Goal: Task Accomplishment & Management: Manage account settings

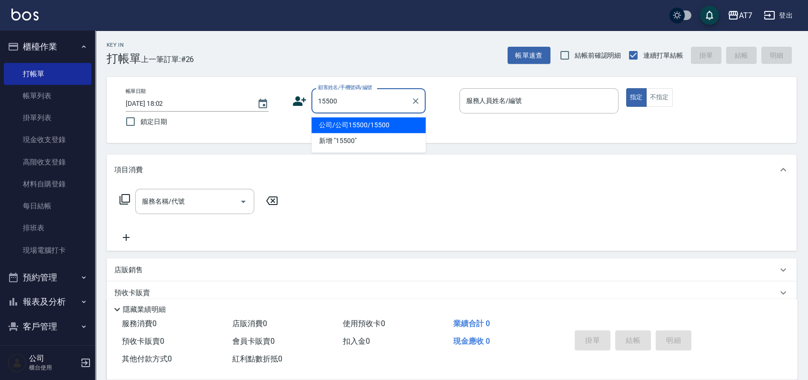
type input "15500"
type input "2"
type input "公司/公司15500/15500"
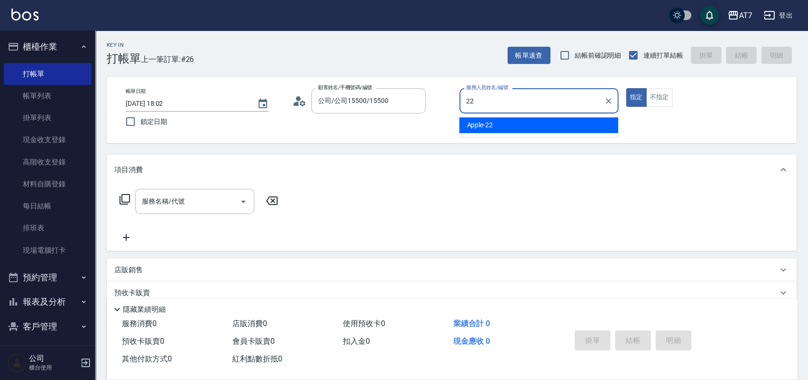
type input "Apple-22"
type button "true"
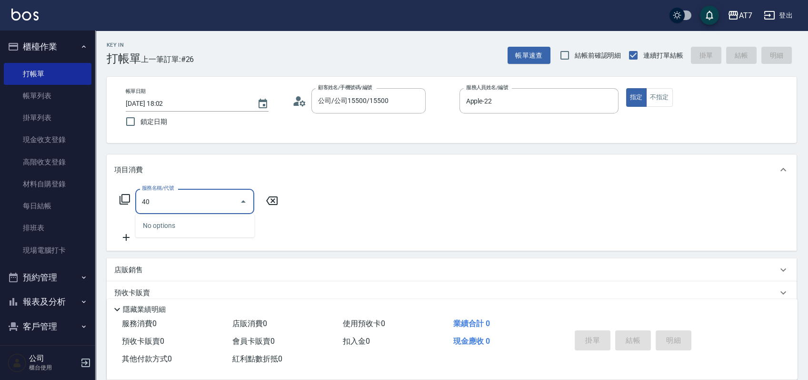
type input "400"
type input "150"
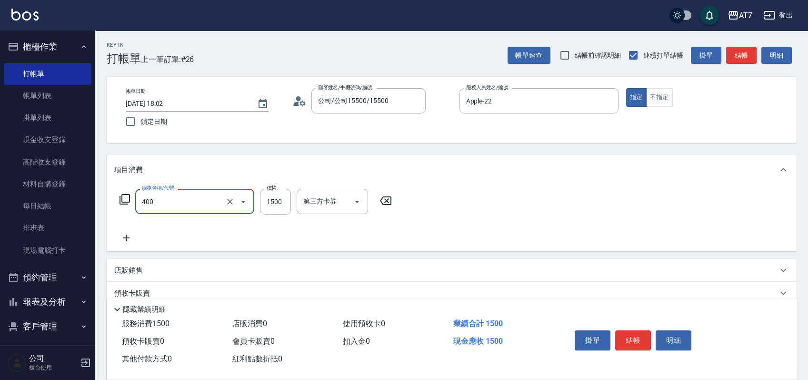
type input "染髮(400)"
type input "2"
type input "0"
type input "200"
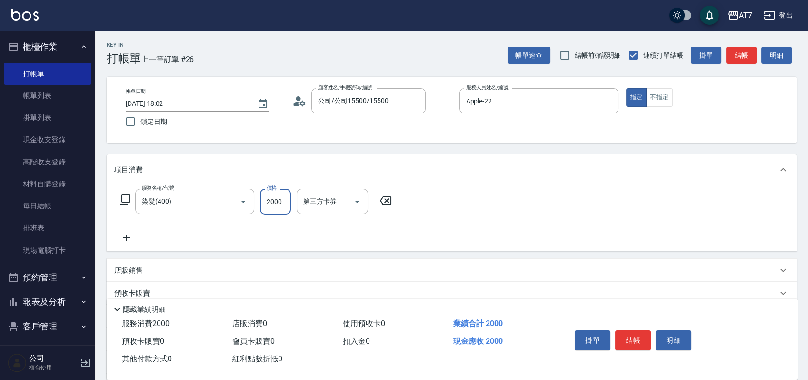
type input "2000"
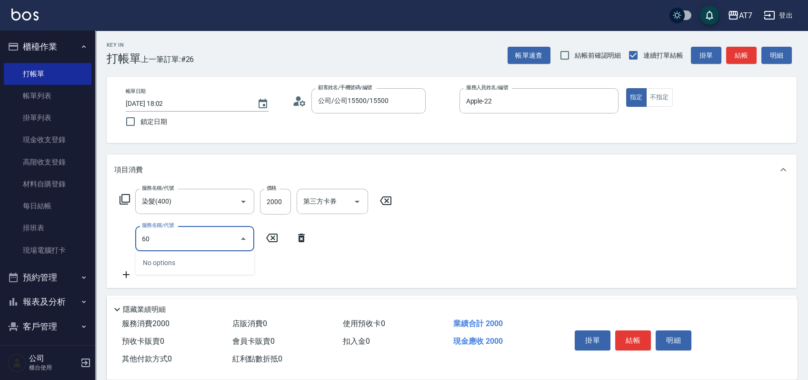
type input "608"
type input "400"
type input "鉑金護髮S（自領(608)"
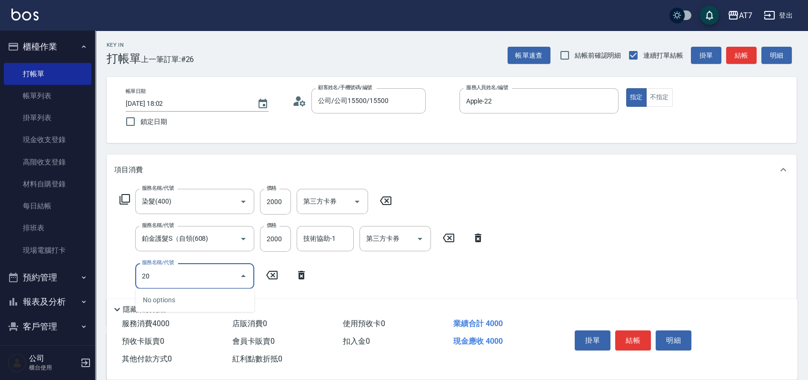
type input "200"
type input "550"
type input "燙髮(200)"
type input "400"
type input "250"
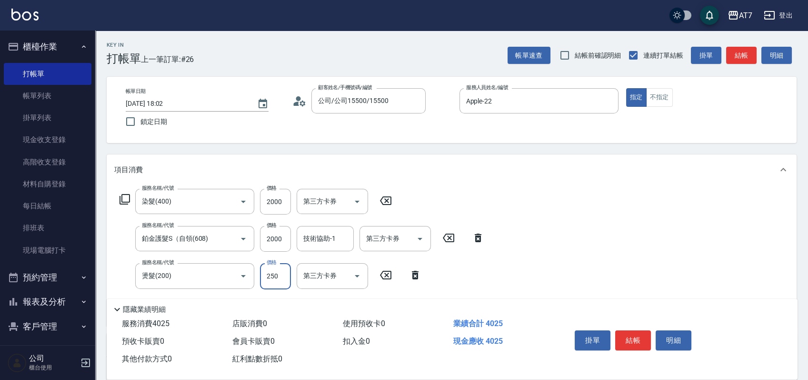
type input "420"
type input "2500"
type input "650"
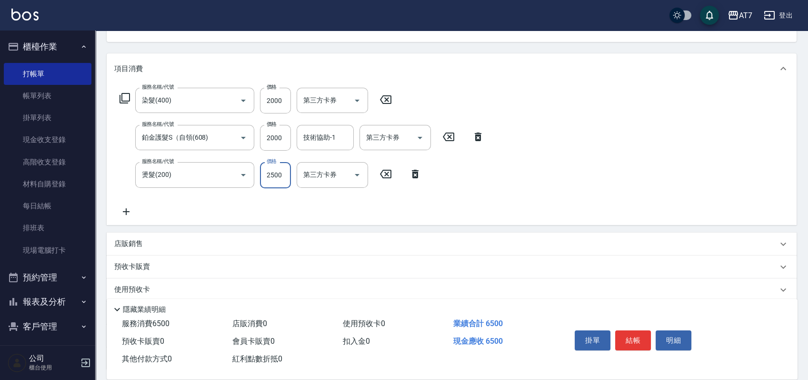
scroll to position [180, 0]
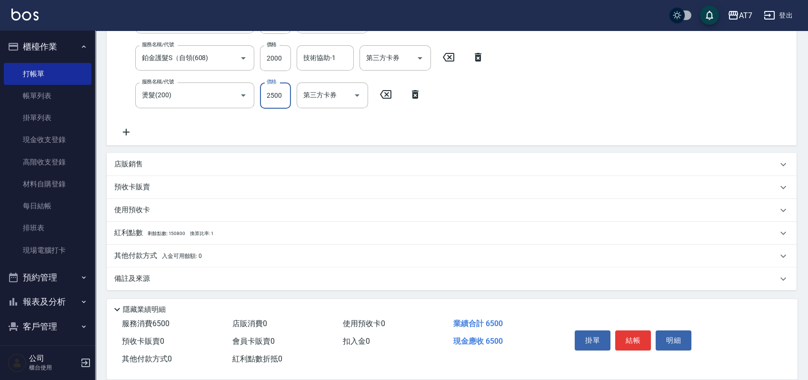
type input "2500"
click at [252, 249] on div "其他付款方式 入金可用餘額: 0" at bounding box center [452, 255] width 690 height 23
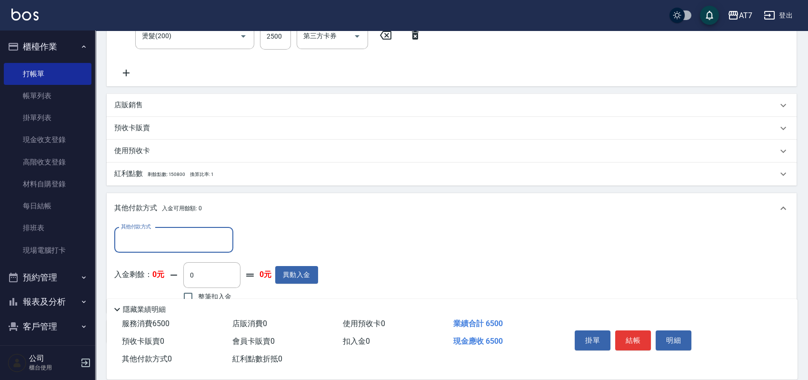
scroll to position [292, 0]
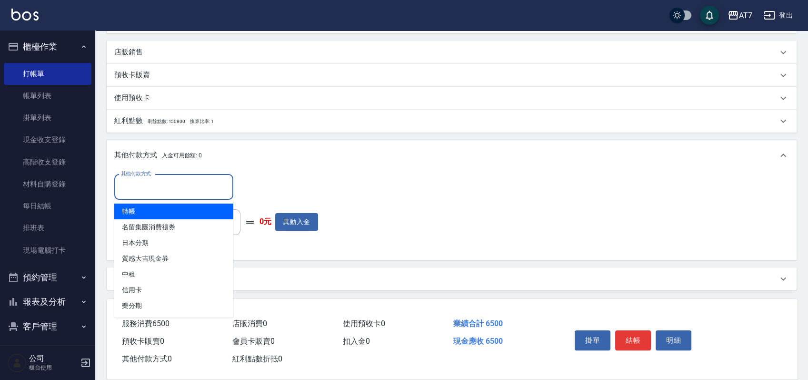
click at [170, 194] on input "其他付款方式" at bounding box center [174, 187] width 110 height 17
click at [170, 213] on span "轉帳" at bounding box center [173, 211] width 119 height 16
type input "轉帳"
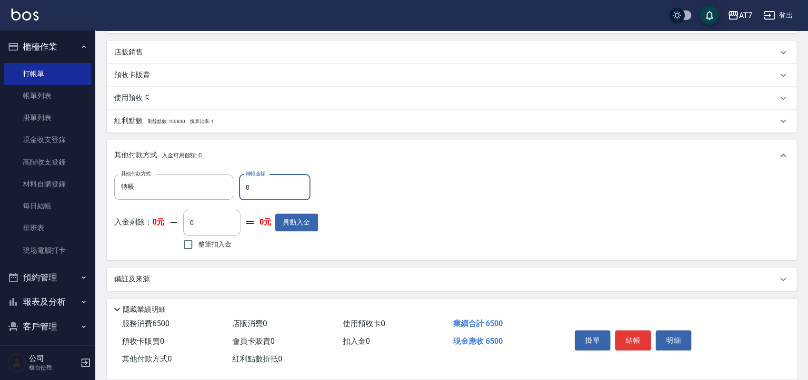
type input "60"
type input "640"
type input "650"
type input "580"
type input "6500"
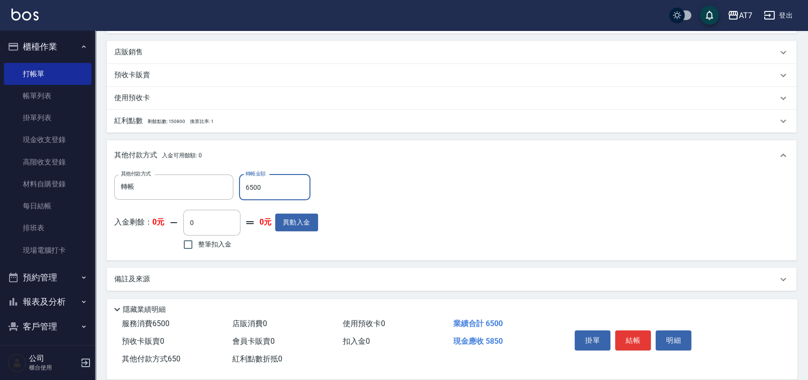
type input "0"
type input "6500"
click at [629, 337] on button "結帳" at bounding box center [633, 340] width 36 height 20
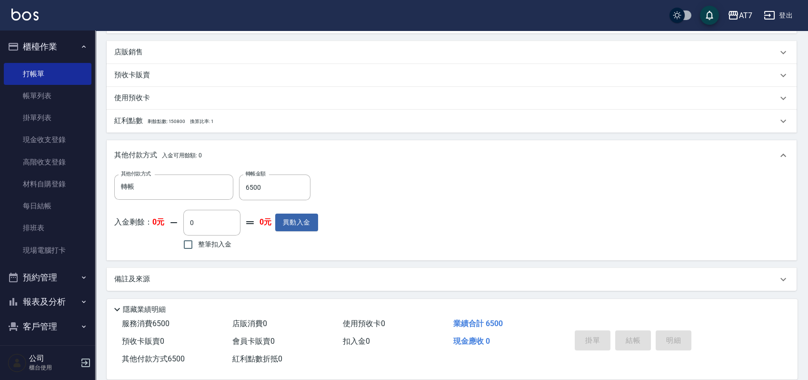
type input "2025/10/13 20:56"
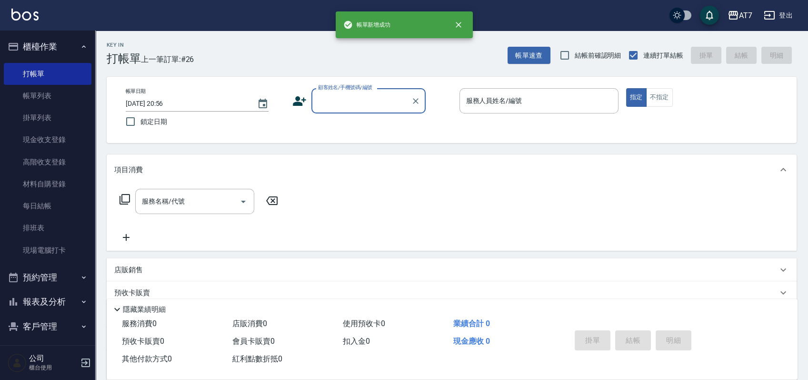
scroll to position [0, 0]
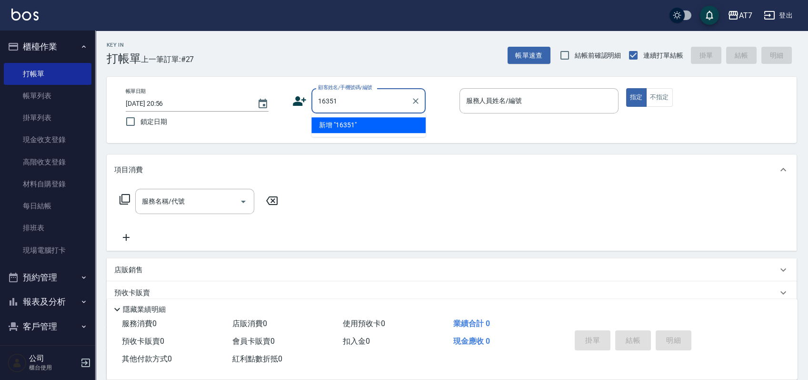
type input "16351"
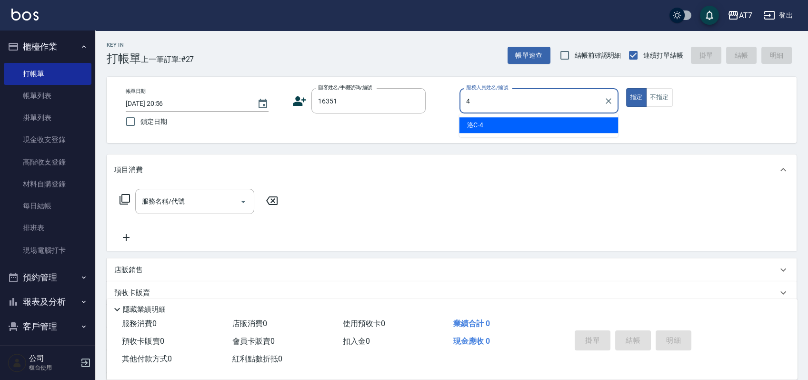
type input "4"
type input "公司/公司16351/16351"
type input "洛C-4"
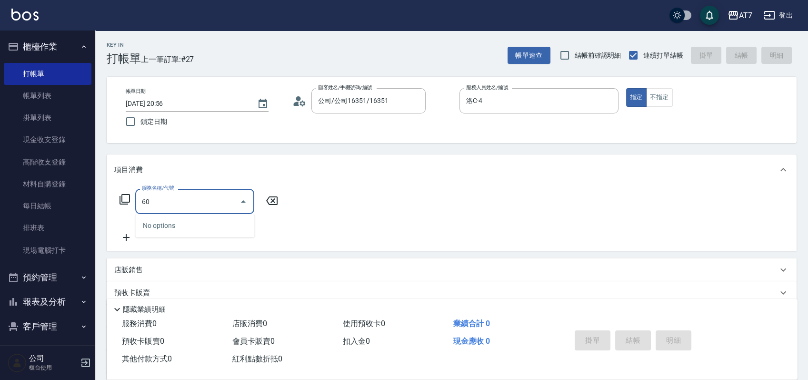
type input "601"
type input "60"
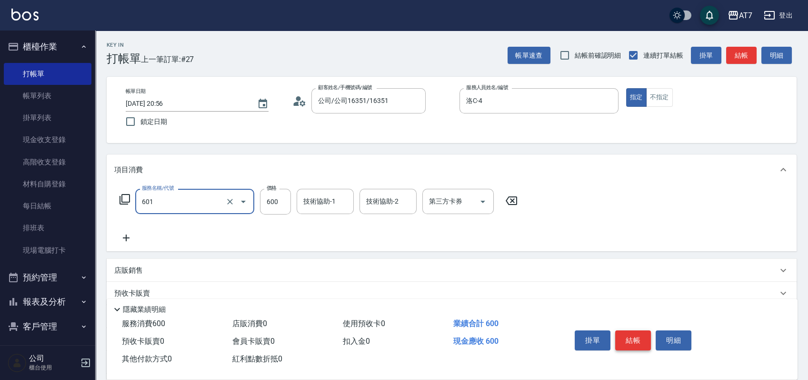
type input "深層護髮（助）(601)"
type input "3"
type input "0"
type input "300"
type input "30"
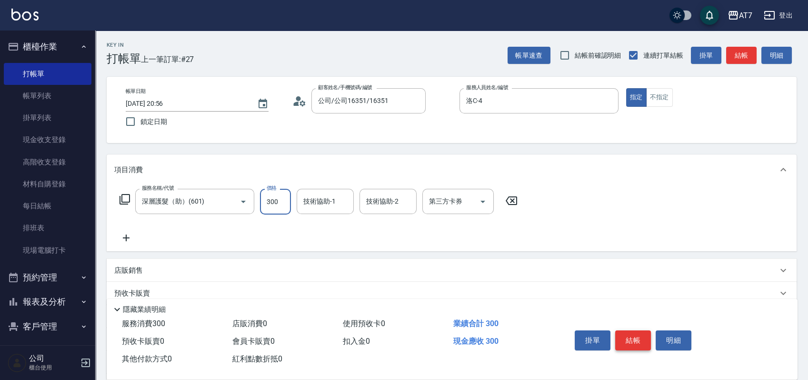
type input "300"
type input "韻如-3"
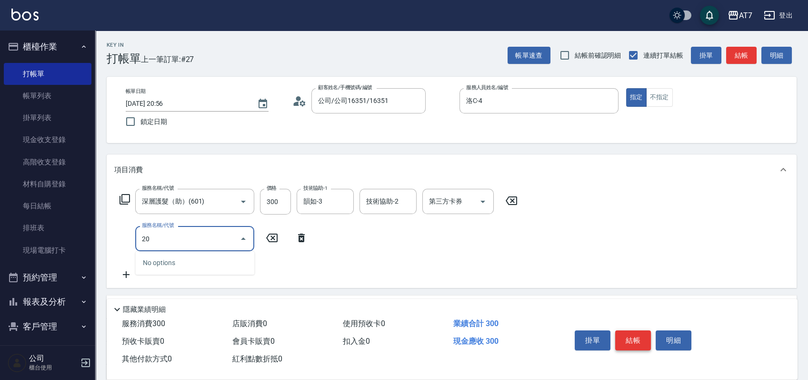
type input "201"
type input "180"
type input "燙-互助(201)"
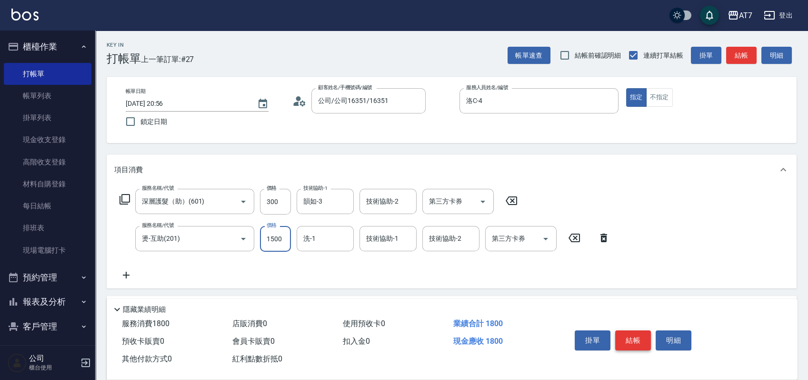
type input "1"
type input "30"
type input "199"
type input "40"
type input "1999"
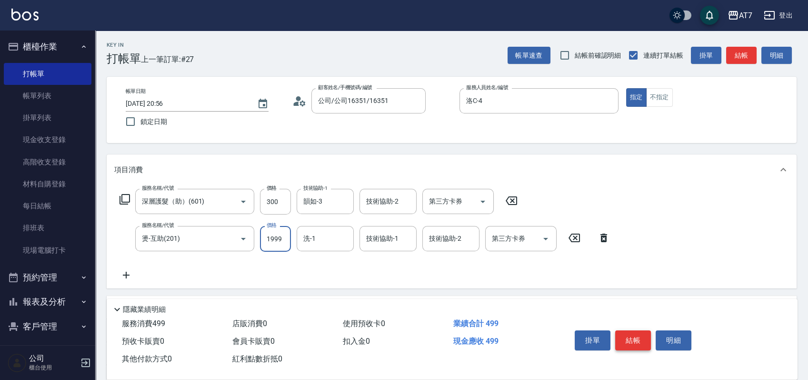
type input "220"
type input "1999"
type input "韻如-3"
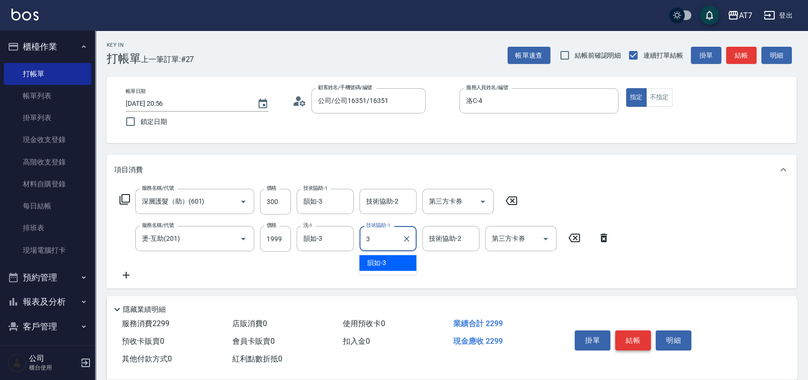
type input "韻如-3"
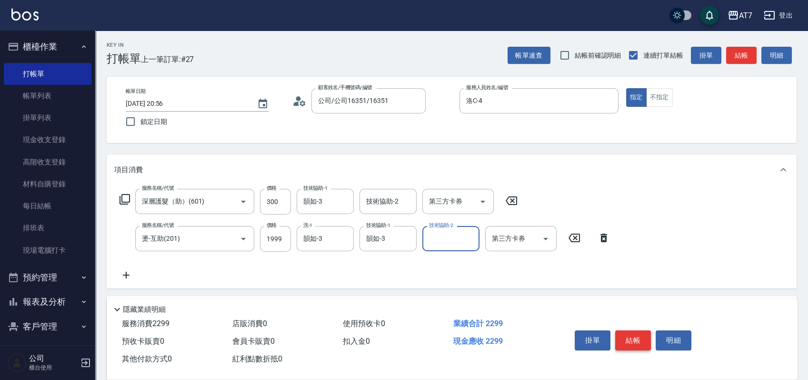
click at [629, 337] on button "結帳" at bounding box center [633, 340] width 36 height 20
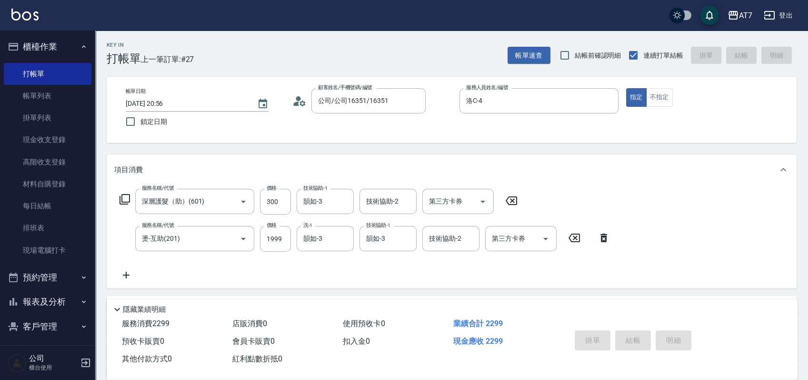
type input "2025/10/13 21:05"
type input "0"
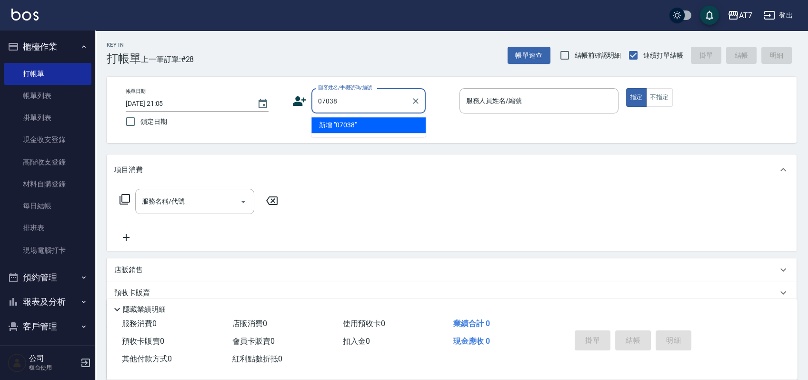
type input "07038"
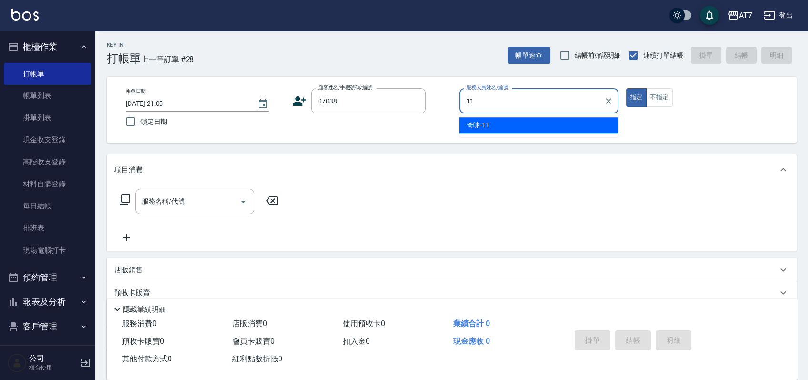
type input "奇咪-11"
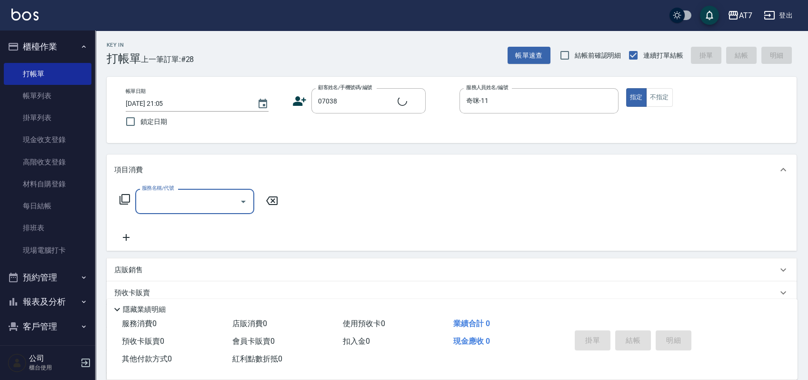
type input "公司/公司07038/07038"
type input "302"
type input "30"
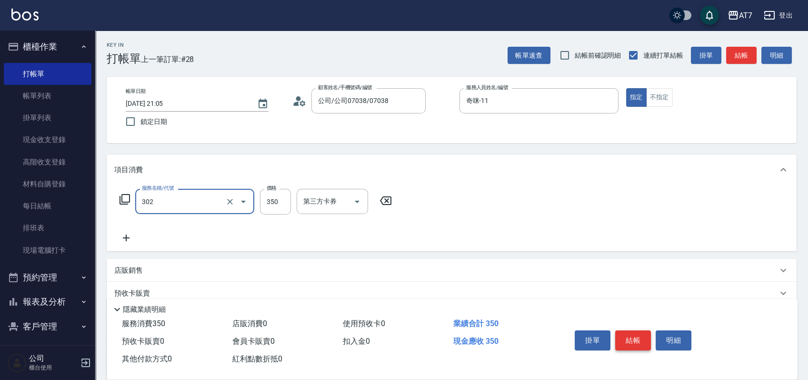
type input "剪髮(302)"
click at [629, 337] on button "結帳" at bounding box center [633, 340] width 36 height 20
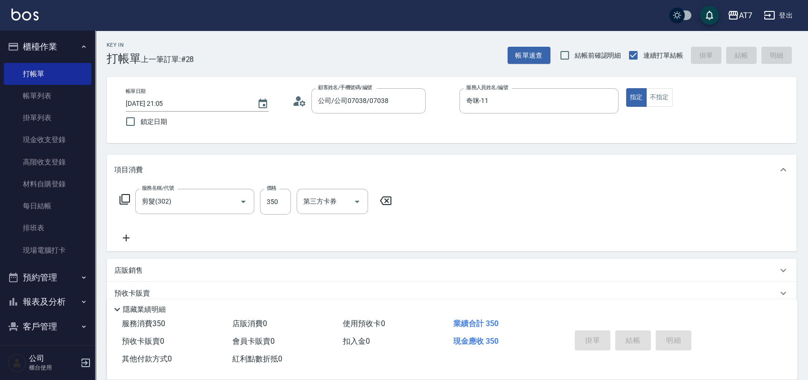
type input "0"
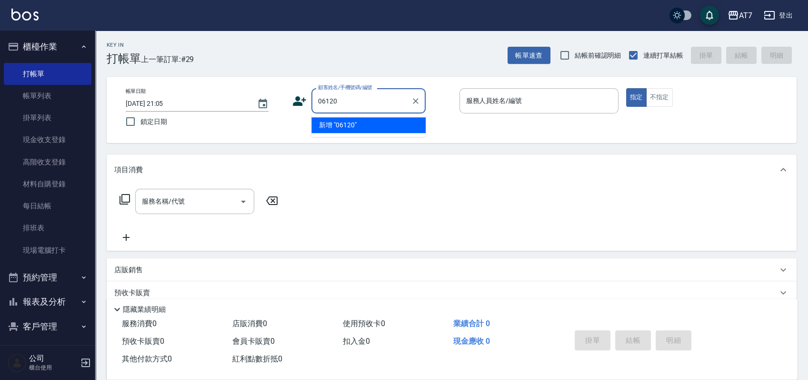
type input "06120"
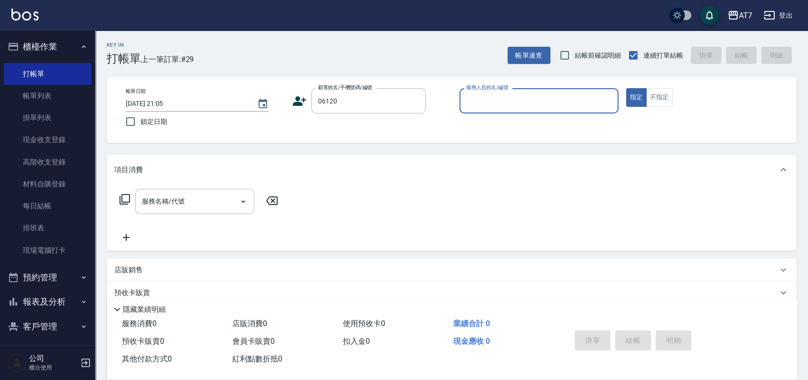
type input "9"
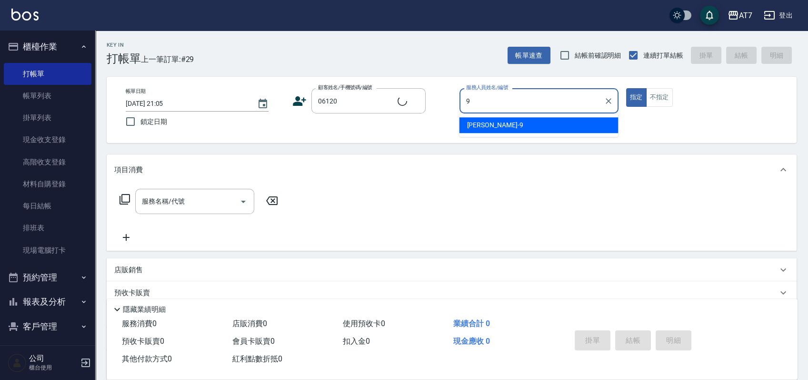
type input "公司單/06120-1/06120"
type input "9"
type input "Momoko-12"
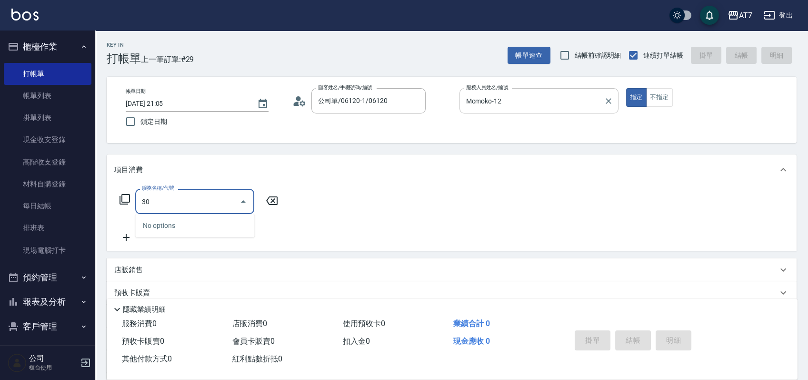
type input "304"
type input "40"
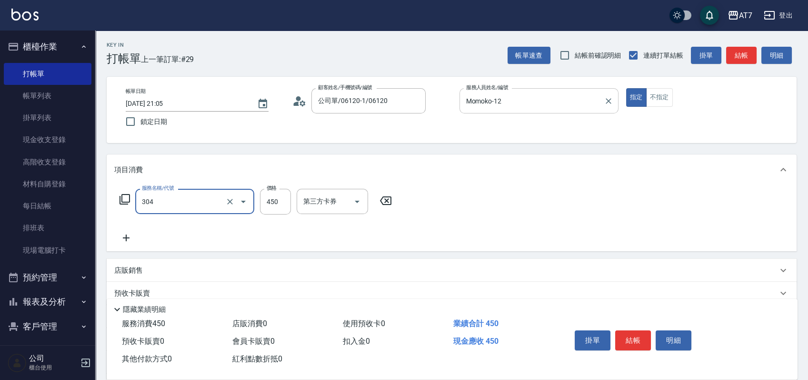
type input "A+級剪髮(304)"
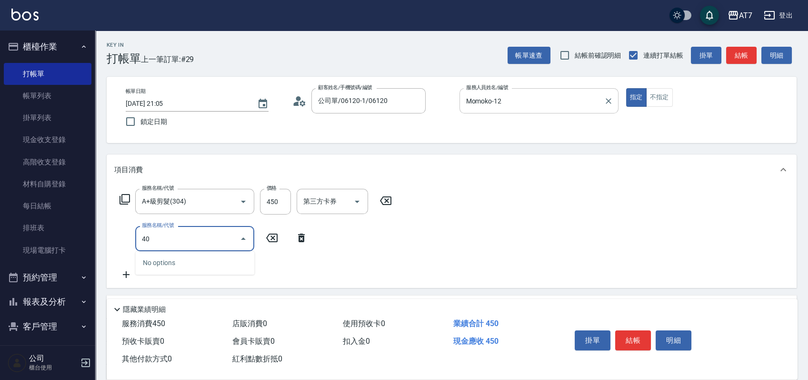
type input "401"
type input "190"
type input "染髮(互助)(401)"
type input "3"
type input "40"
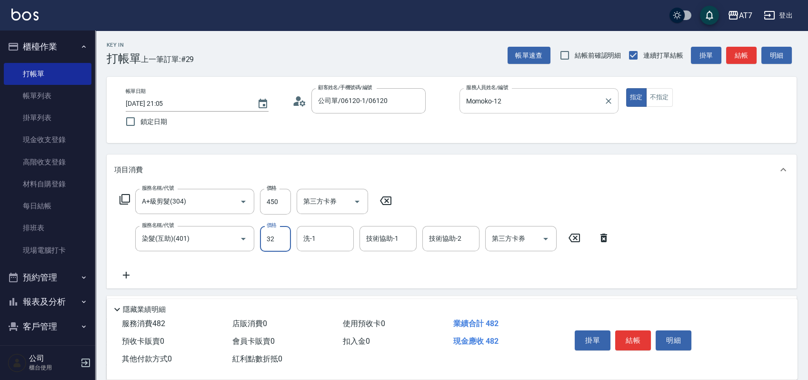
type input "328"
type input "70"
type input "3280"
type input "370"
type input "3280"
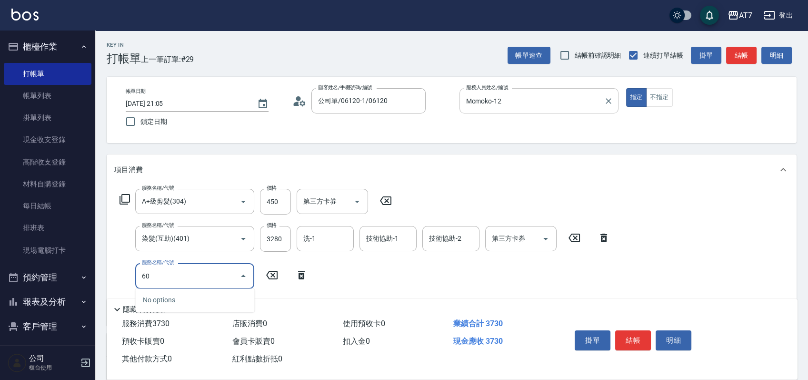
type input "608"
type input "570"
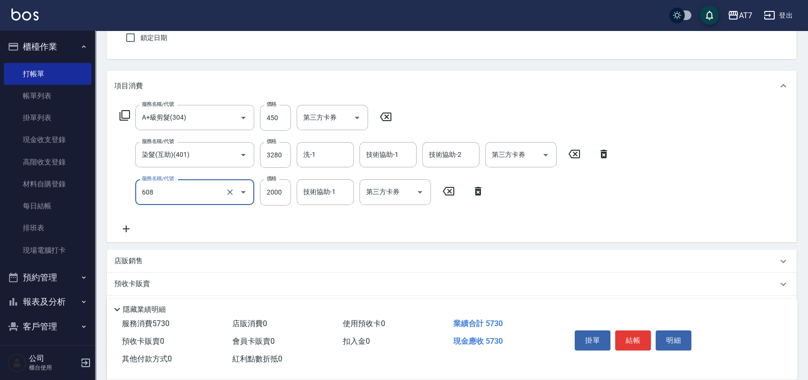
scroll to position [180, 0]
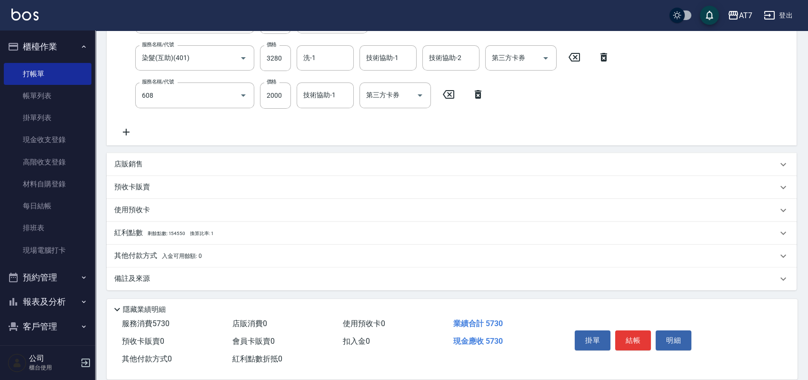
type input "鉑金護髮S（自領(608)"
click at [282, 250] on div "其他付款方式 入金可用餘額: 0" at bounding box center [445, 255] width 663 height 10
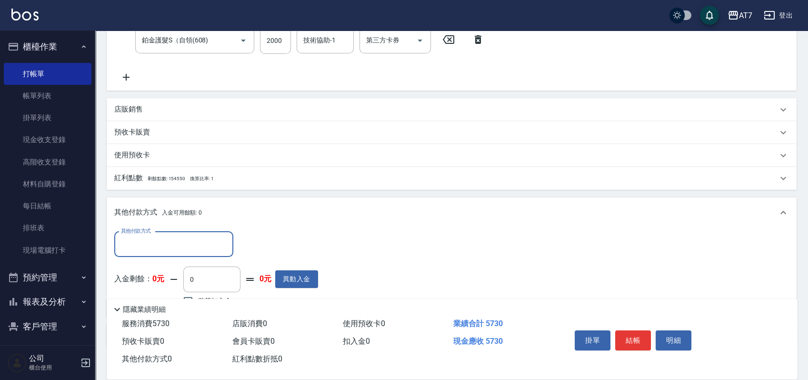
scroll to position [292, 0]
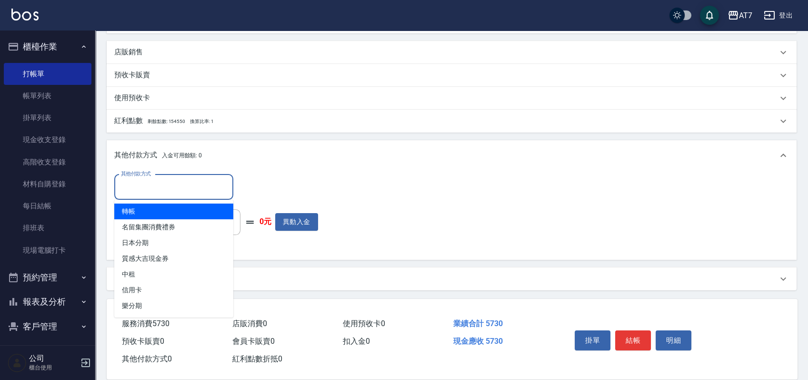
click at [156, 181] on input "其他付款方式" at bounding box center [174, 187] width 110 height 17
click at [154, 208] on span "轉帳" at bounding box center [173, 211] width 119 height 16
type input "轉帳"
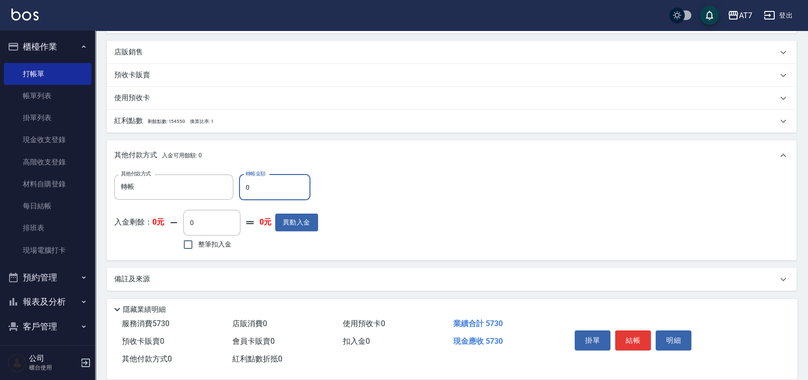
type input "50"
type input "560"
type input "570"
type input "510"
type input "5730"
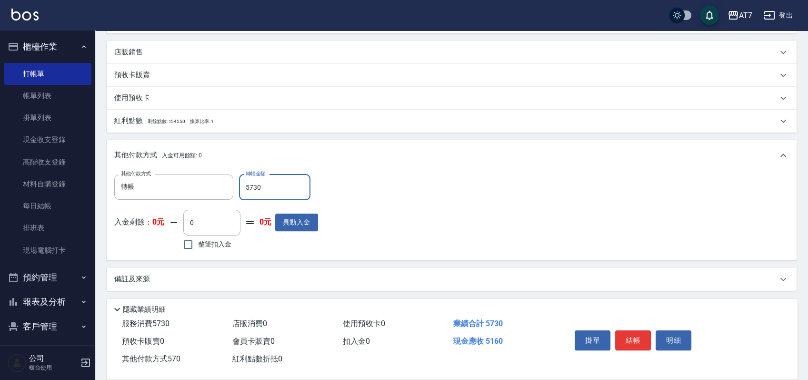
type input "0"
type input "5730"
click at [623, 340] on button "結帳" at bounding box center [633, 340] width 36 height 20
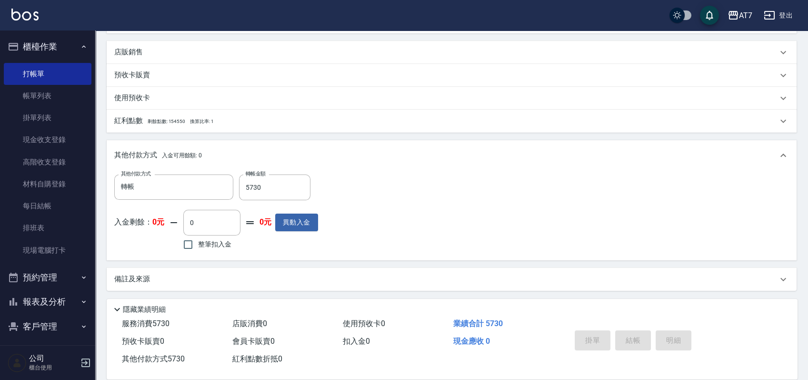
type input "2025/10/13 21:07"
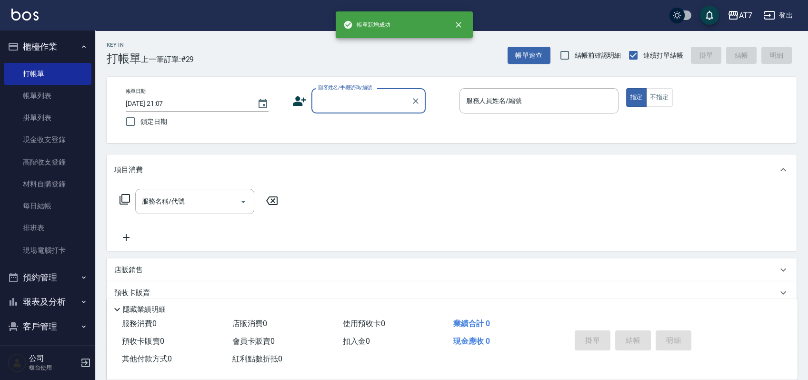
scroll to position [0, 0]
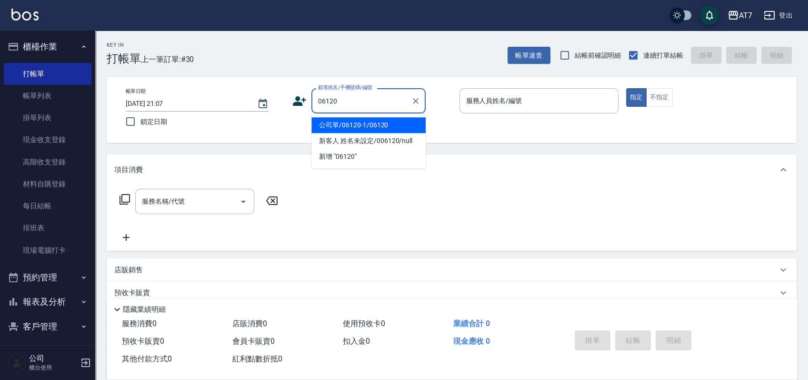
type input "公司單/06120-1/06120"
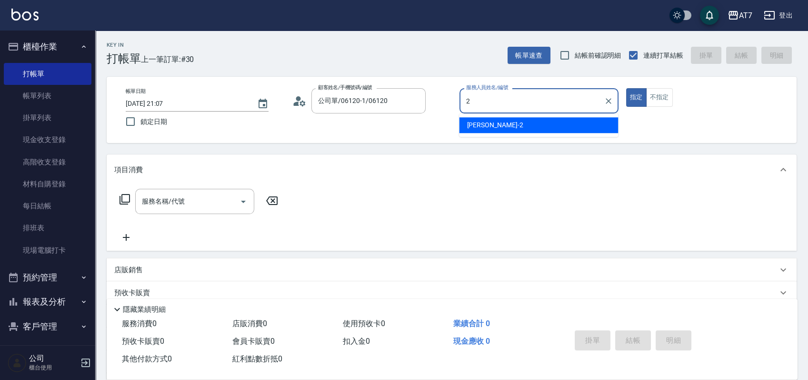
type input "伊蕾-2"
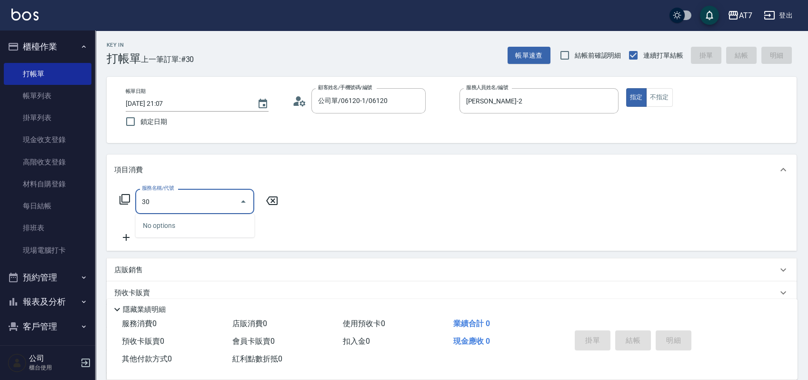
type input "305"
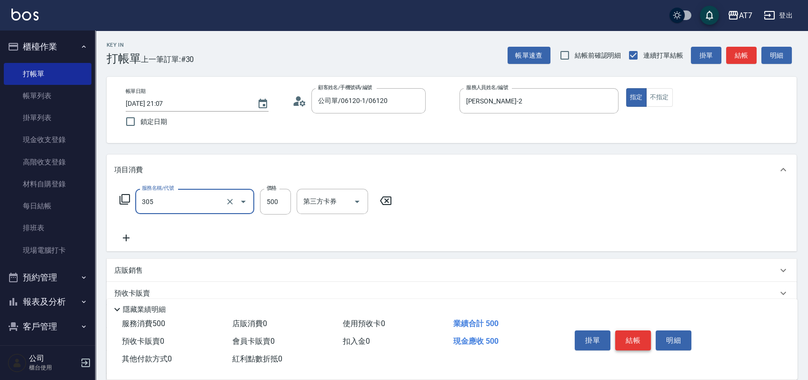
type input "50"
type input "A++剪髮(305)"
click at [501, 210] on div "服務名稱/代號 A++剪髮(305) 服務名稱/代號 價格 500 價格 第三方卡券 第三方卡券" at bounding box center [452, 218] width 690 height 66
click at [271, 204] on input "500" at bounding box center [275, 202] width 31 height 26
type input "6"
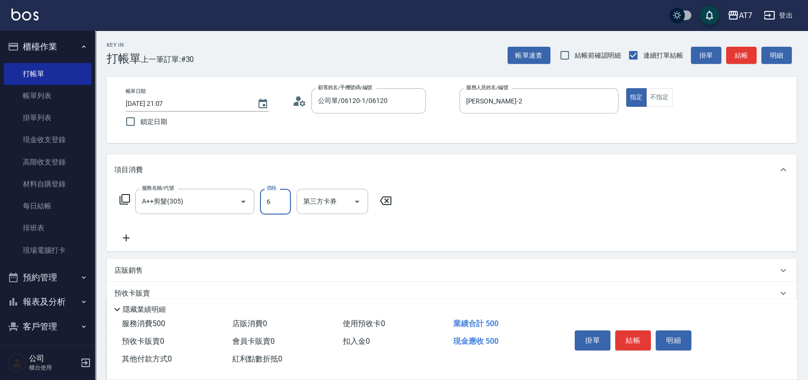
type input "0"
type input "65"
type input "60"
type input "650"
click at [629, 333] on button "結帳" at bounding box center [633, 340] width 36 height 20
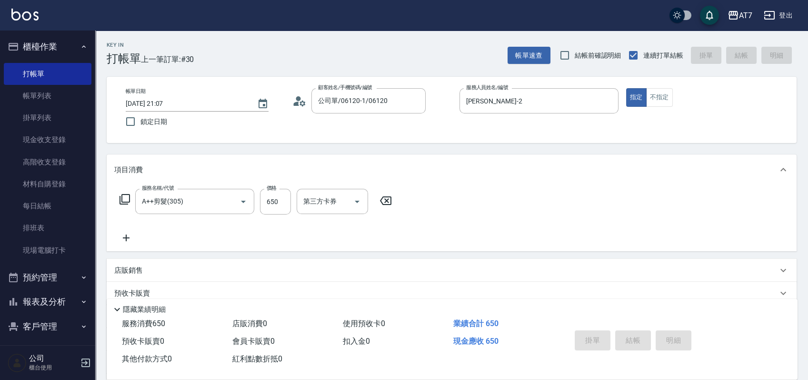
type input "0"
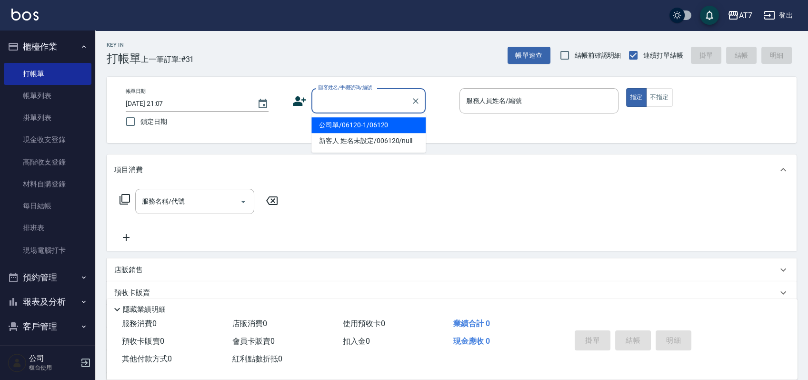
click at [368, 108] on input "顧客姓名/手機號碼/編號" at bounding box center [361, 100] width 91 height 17
type input "15500"
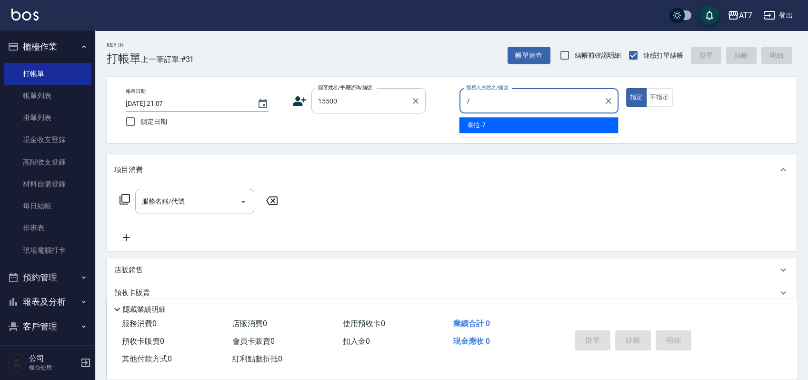
type input "泰拉-7"
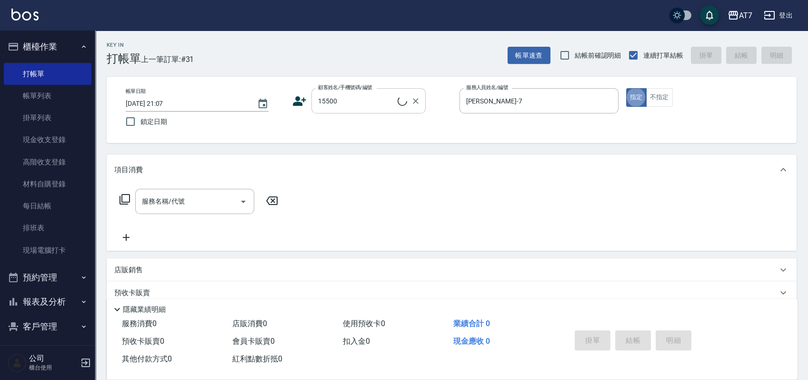
type input "公司/公司15500/15500"
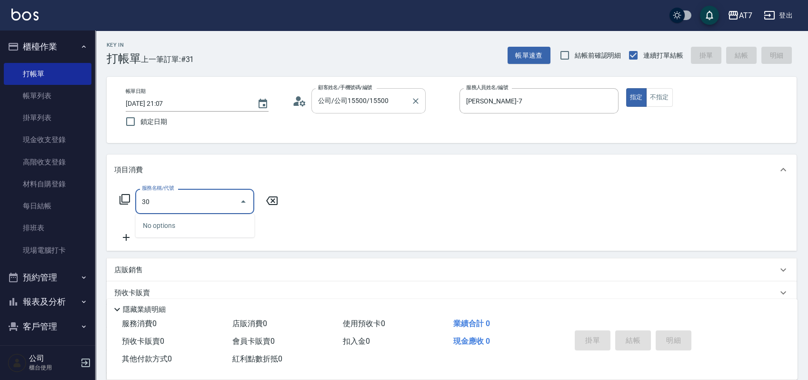
type input "301"
type input "30"
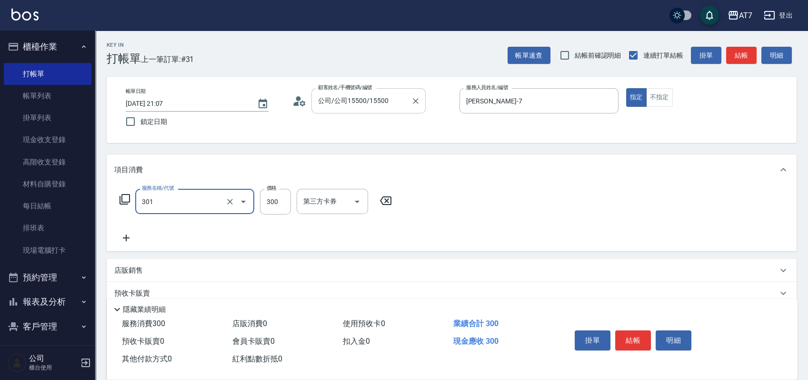
type input "學生剪髮(301)"
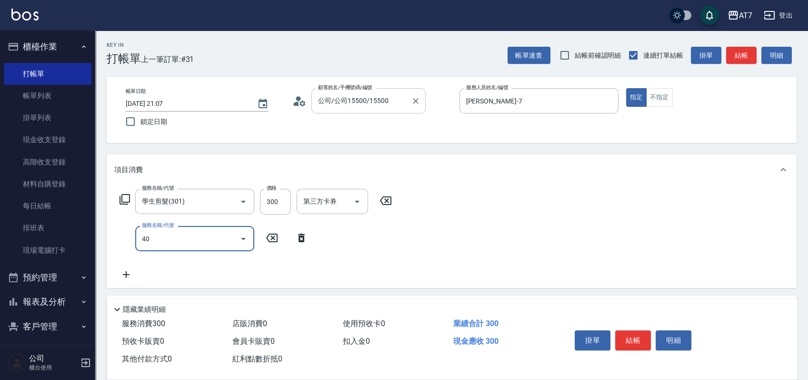
type input "401"
type input "180"
type input "染髮(互助)(401)"
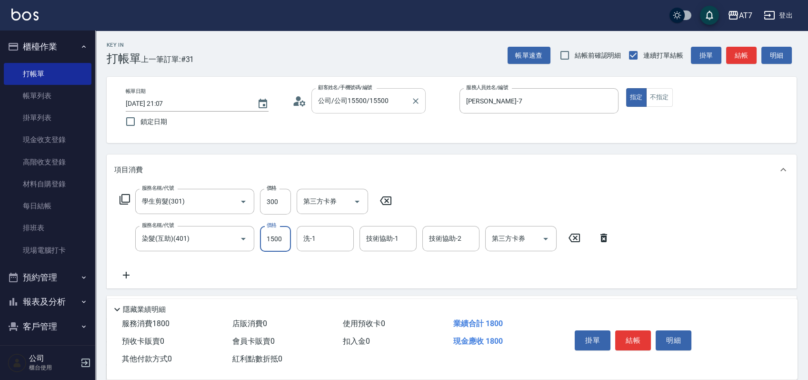
type input "2"
type input "30"
type input "228"
type input "250"
type input "2280"
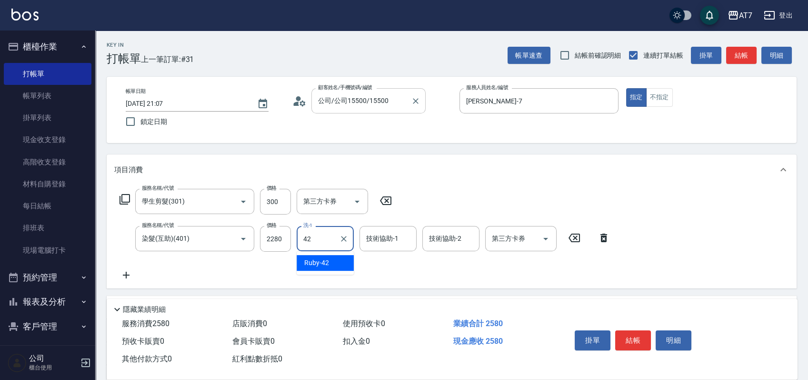
type input "Ruby-42"
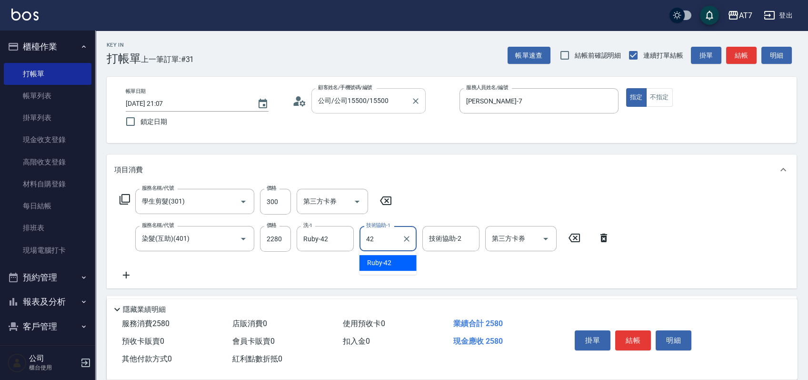
type input "Ruby-42"
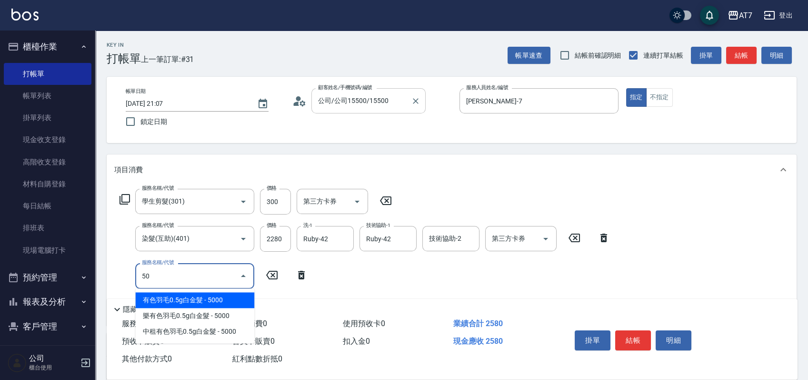
type input "501"
type input "280"
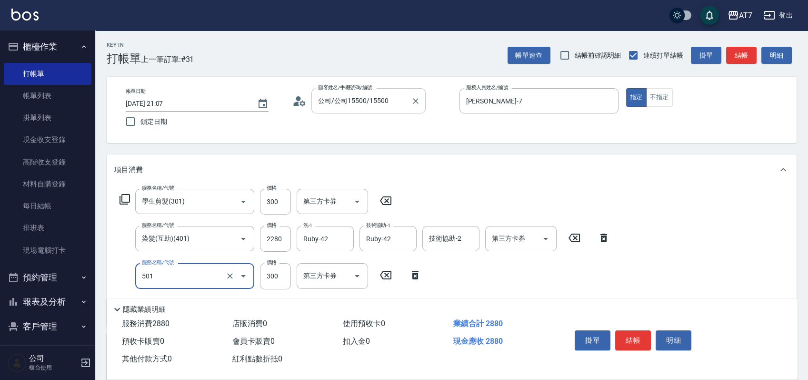
type input "洗髮(互助)(501)"
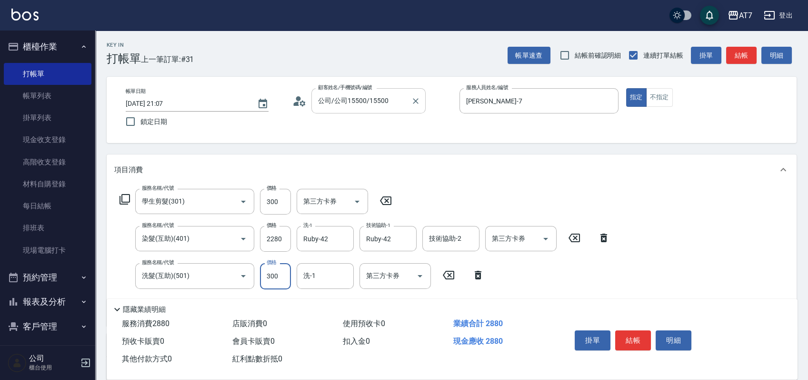
type input "2"
type input "250"
type input "25"
type input "260"
type input "250"
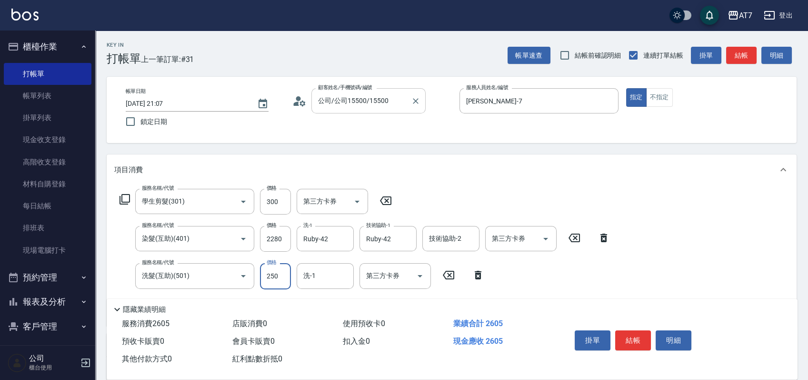
type input "280"
type input "250"
type input "Ruby-42"
type input "302"
type input "310"
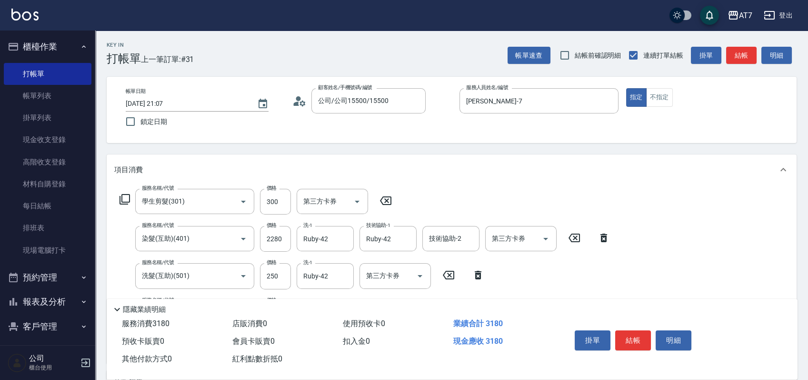
type input "剪髮(302)"
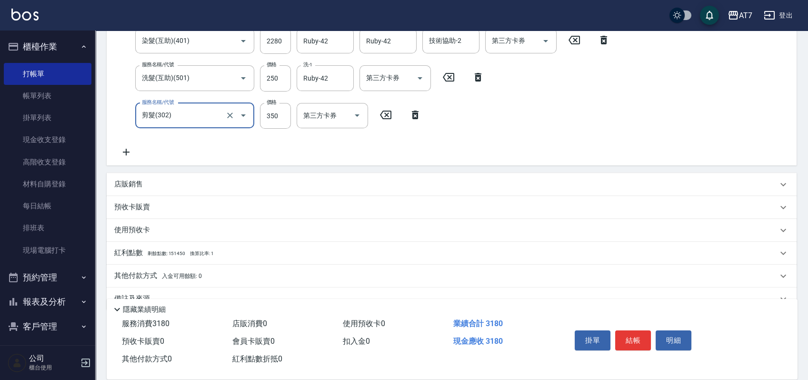
scroll to position [217, 0]
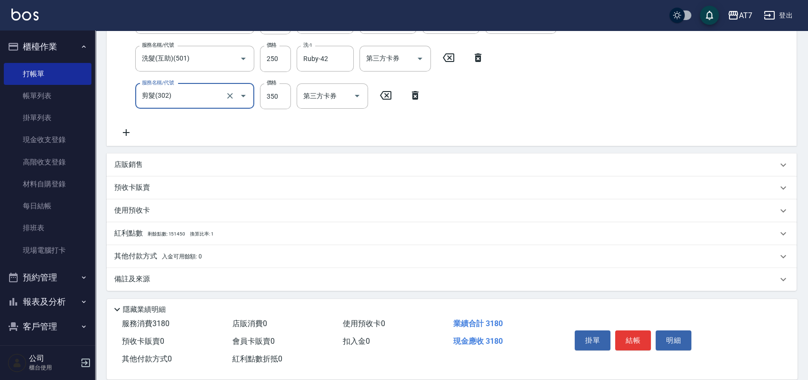
click at [263, 257] on div "其他付款方式 入金可用餘額: 0" at bounding box center [445, 256] width 663 height 10
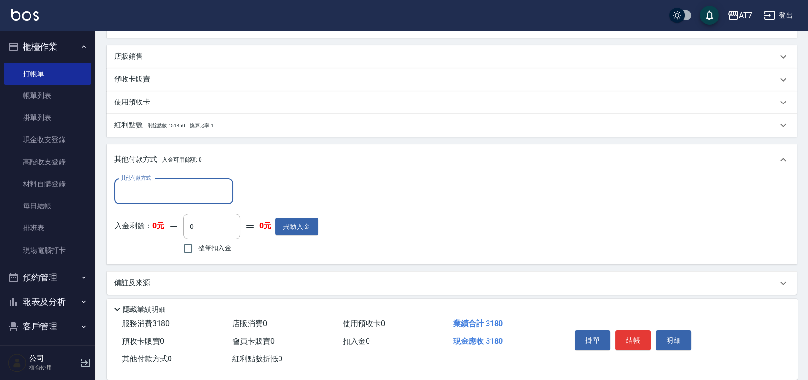
scroll to position [330, 0]
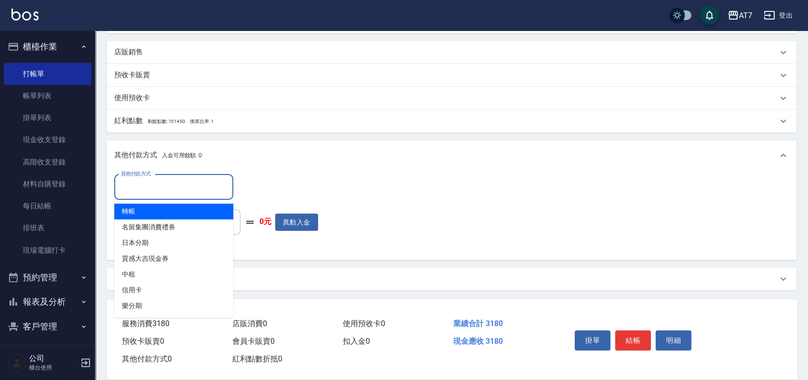
click at [194, 190] on input "其他付款方式" at bounding box center [174, 187] width 110 height 17
click at [182, 210] on span "轉帳" at bounding box center [173, 211] width 119 height 16
type input "轉帳"
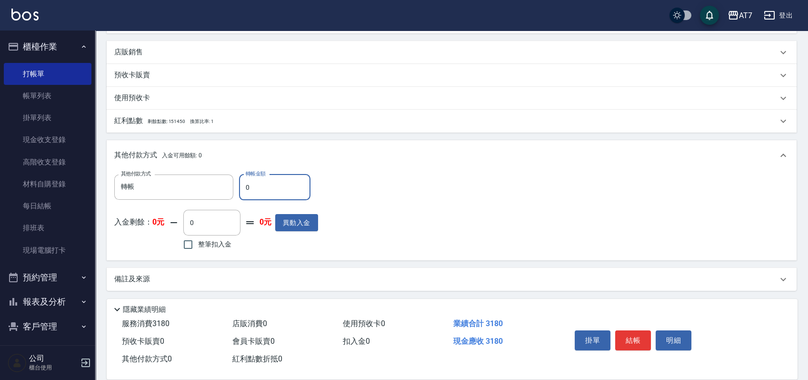
click at [244, 190] on input "0" at bounding box center [274, 187] width 71 height 26
type input "310"
type input "280"
type input "3180"
type input "0"
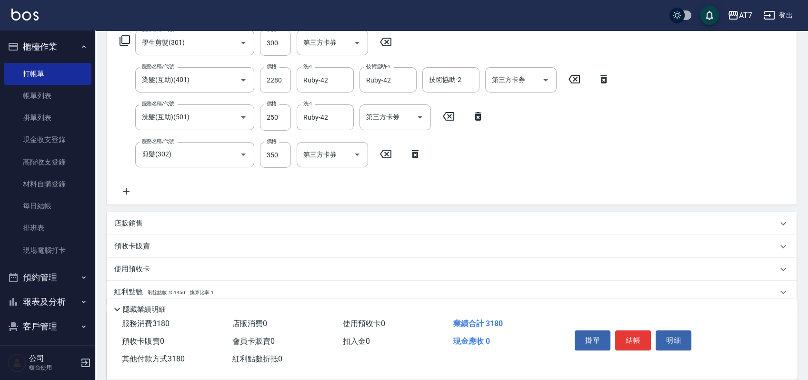
scroll to position [76, 0]
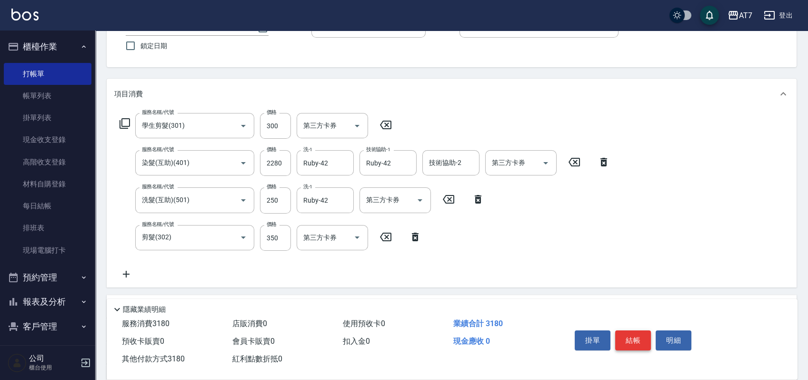
type input "3180"
click at [636, 336] on button "結帳" at bounding box center [633, 340] width 36 height 20
type input "2025/10/13 21:08"
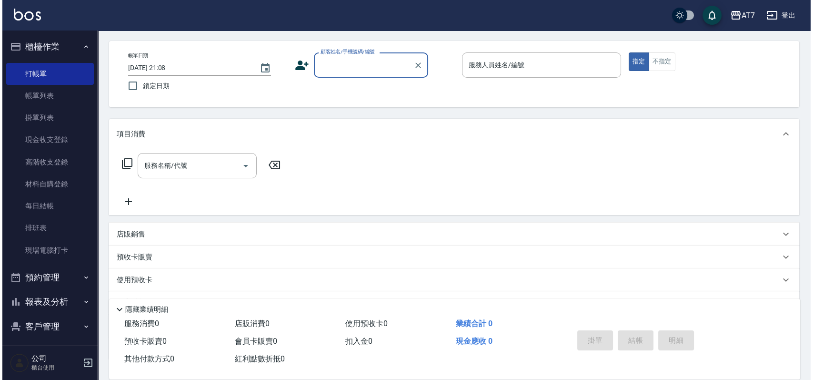
scroll to position [0, 0]
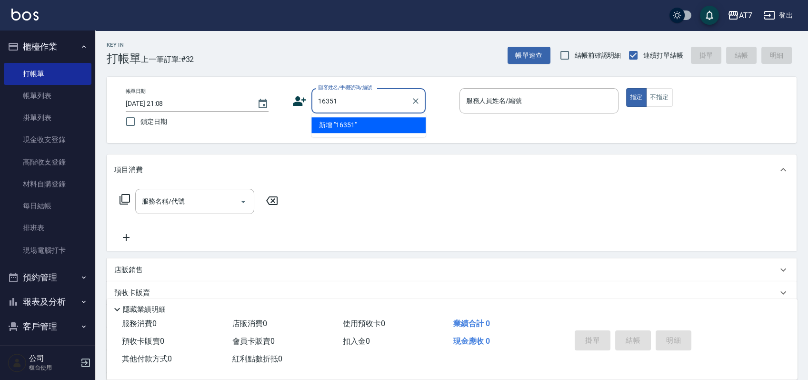
type input "16351"
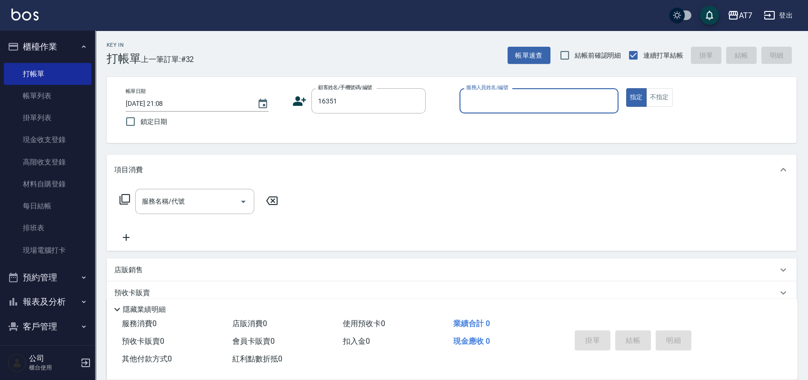
type input "9"
type input "公司/公司16351/16351"
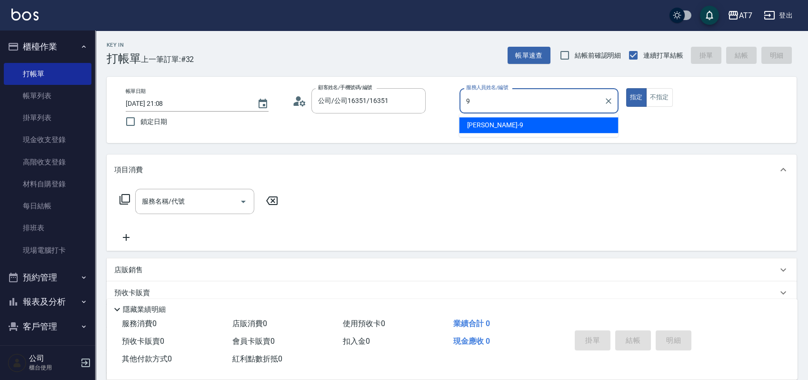
type input "郭郭-9"
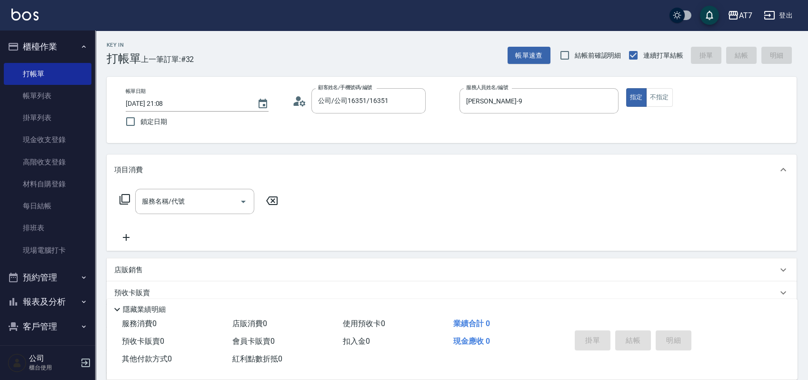
click at [123, 202] on icon at bounding box center [124, 198] width 11 height 11
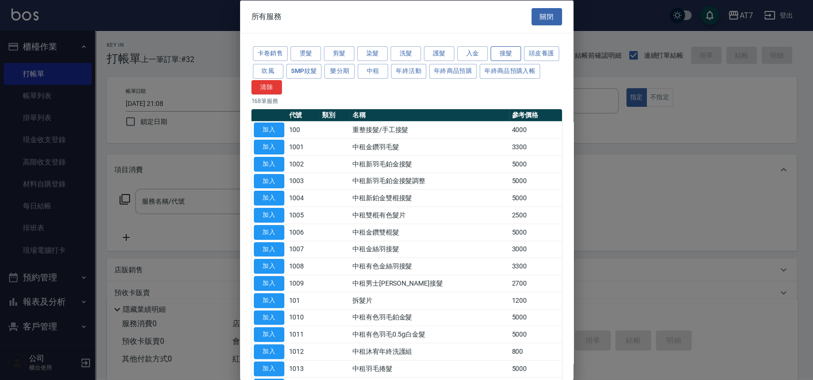
click at [507, 54] on button "接髮" at bounding box center [505, 53] width 30 height 15
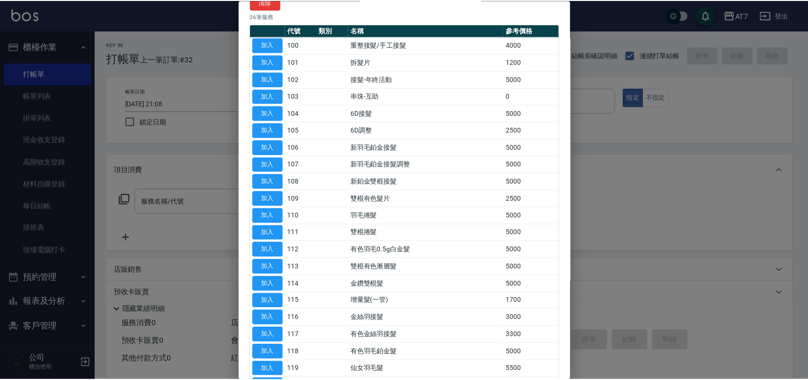
scroll to position [190, 0]
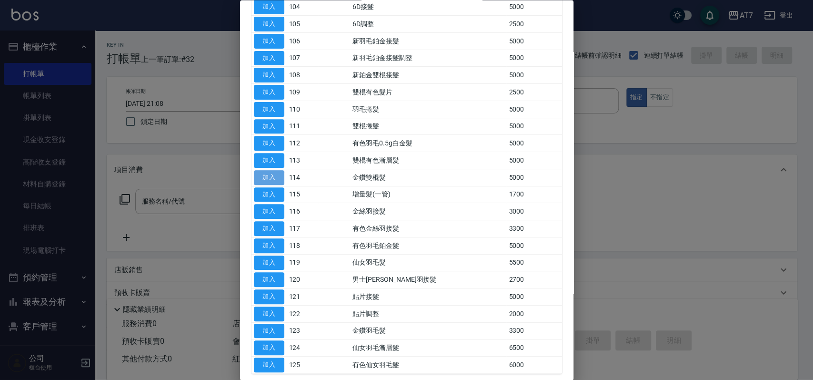
click at [267, 179] on button "加入" at bounding box center [269, 177] width 30 height 15
type input "金鑽雙棍髮(114)"
type input "500"
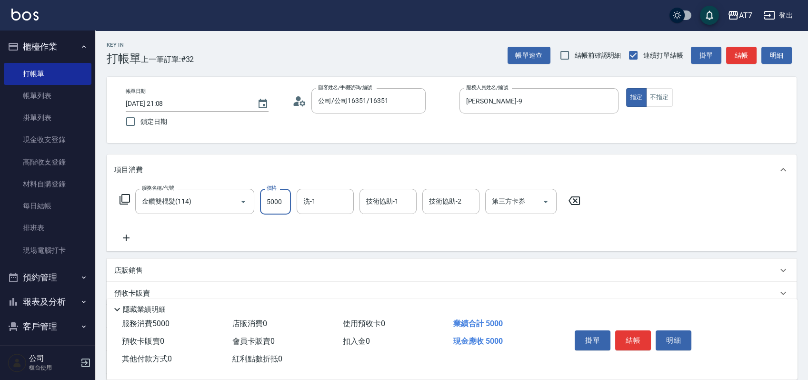
click at [282, 208] on input "5000" at bounding box center [275, 202] width 31 height 26
type input "0"
type input "456"
type input "40"
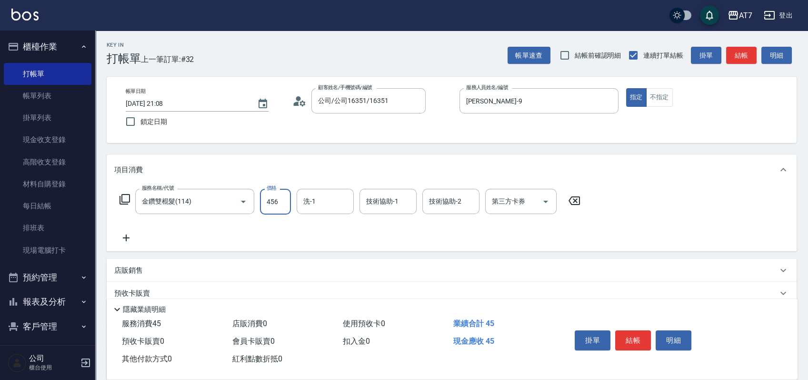
type input "4560"
type input "450"
type input "4560"
type input "Sandy-25"
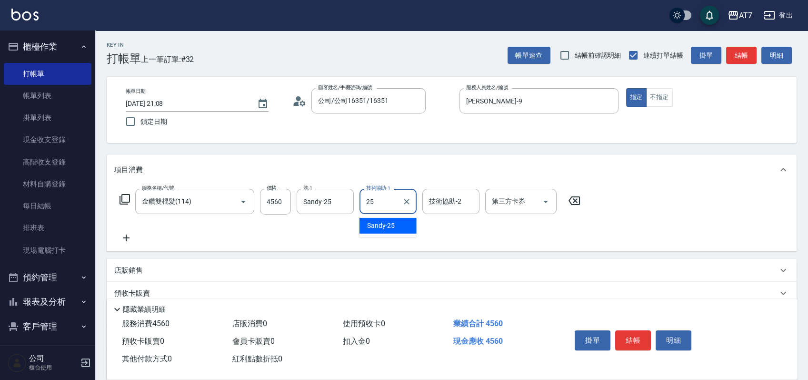
type input "Sandy-25"
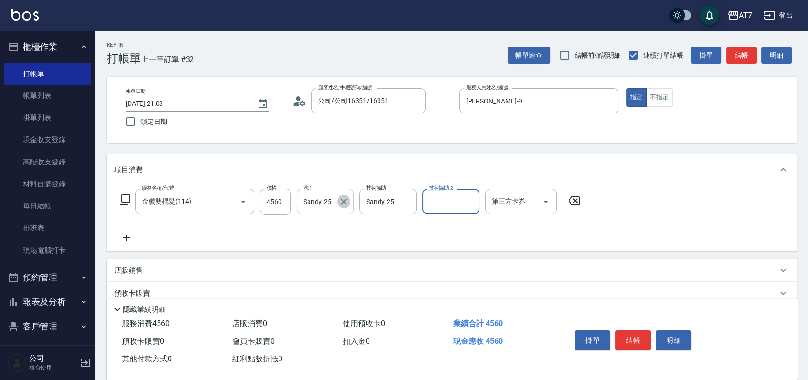
click at [343, 204] on icon "Clear" at bounding box center [344, 202] width 10 height 10
click at [650, 334] on button "結帳" at bounding box center [633, 340] width 36 height 20
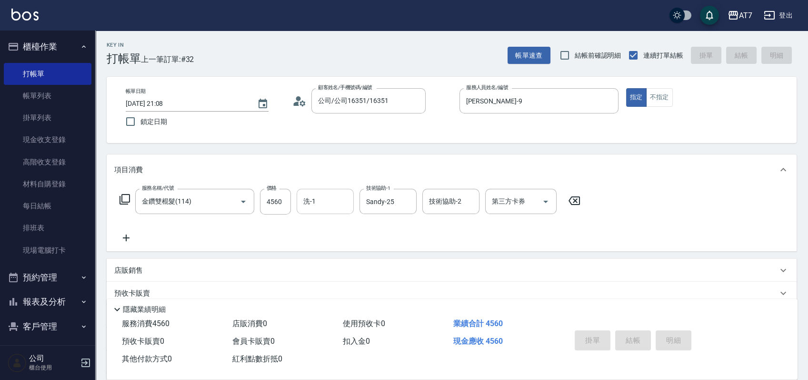
type input "2025/10/13 21:09"
type input "0"
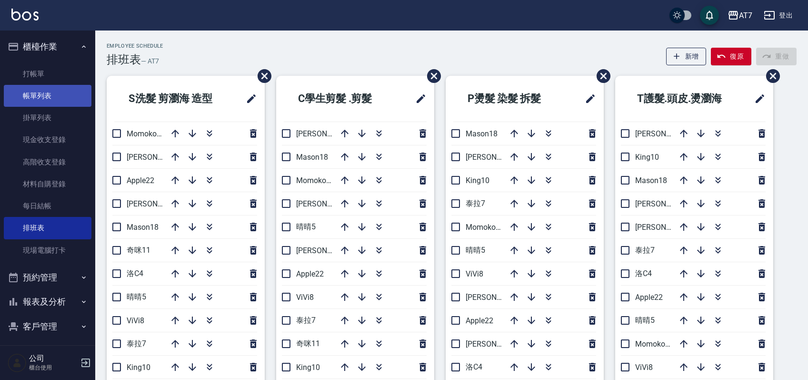
scroll to position [63, 0]
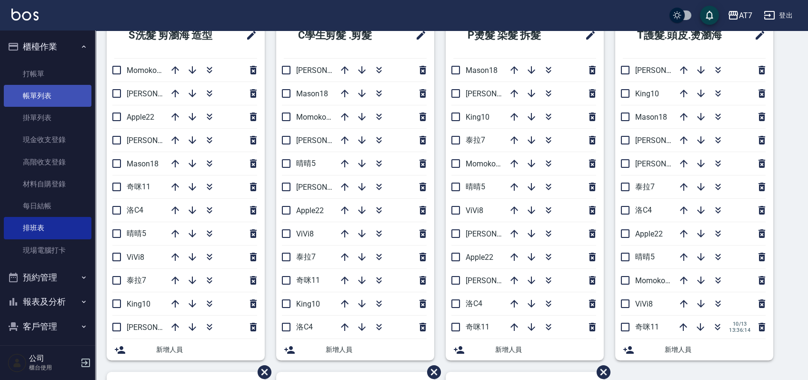
click at [65, 98] on link "帳單列表" at bounding box center [48, 96] width 88 height 22
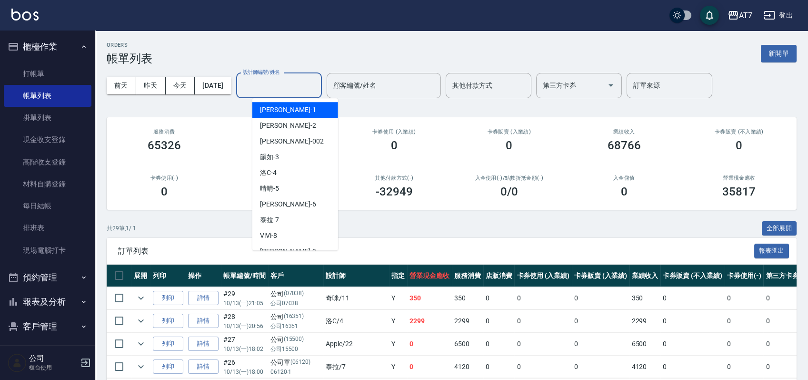
click at [318, 83] on input "設計師編號/姓名" at bounding box center [278, 85] width 77 height 17
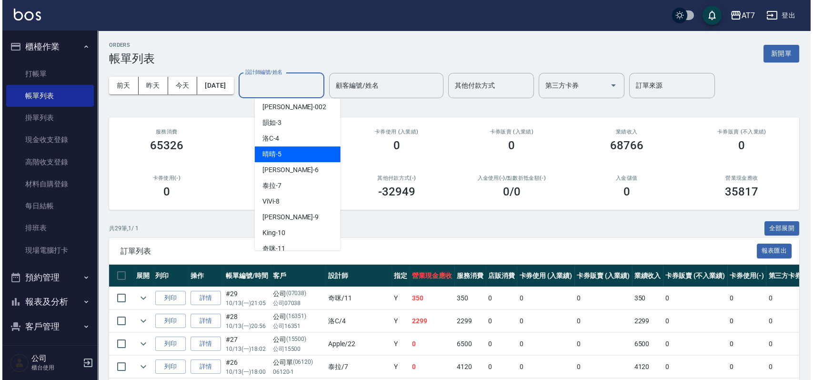
scroll to position [63, 0]
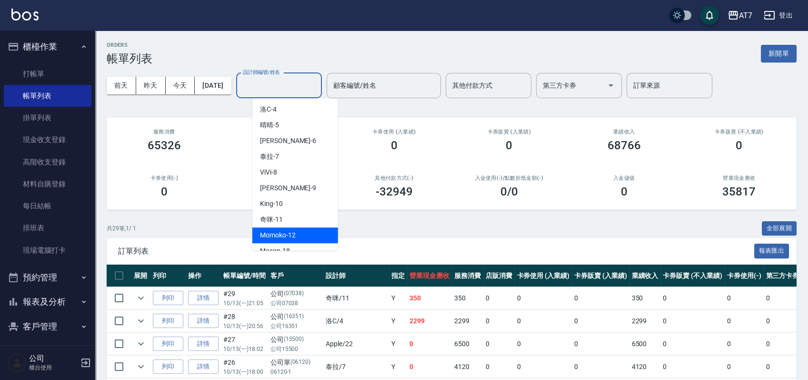
click at [293, 234] on span "Momoko -12" at bounding box center [278, 235] width 36 height 10
type input "Momoko-12"
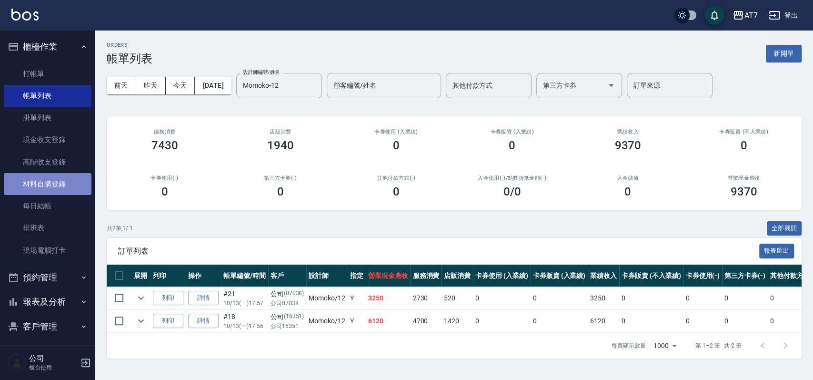
click at [57, 186] on link "材料自購登錄" at bounding box center [48, 184] width 88 height 22
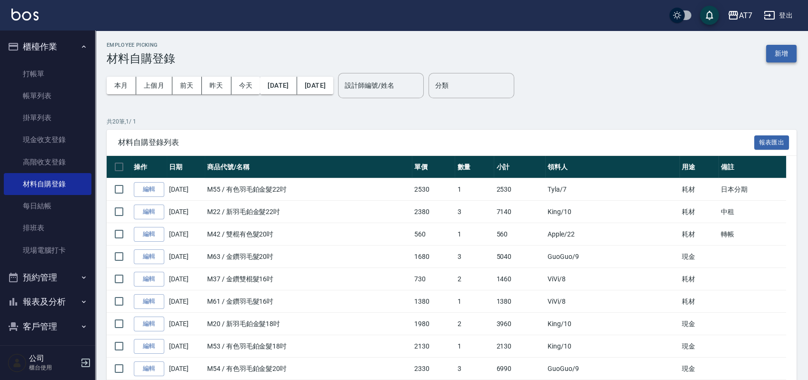
click at [785, 48] on button "新增" at bounding box center [781, 54] width 30 height 18
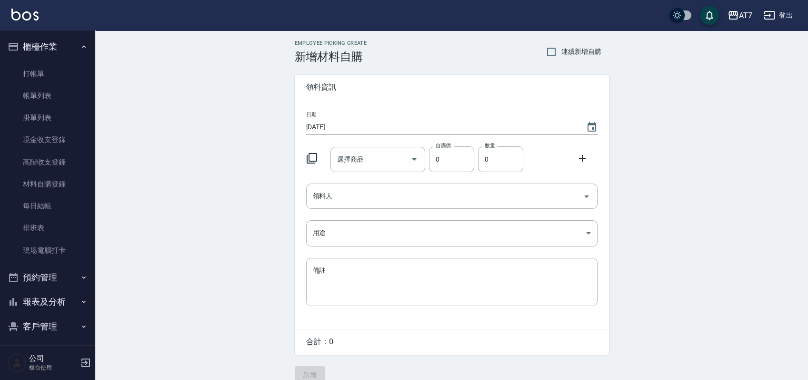
click at [316, 158] on icon at bounding box center [312, 158] width 10 height 10
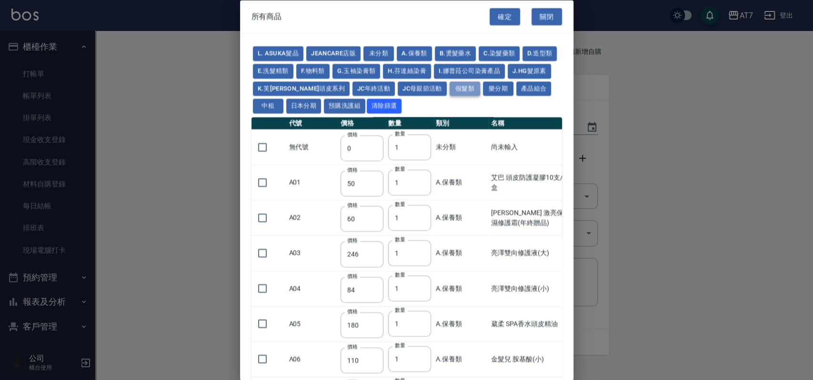
click at [477, 92] on button "假髮類" at bounding box center [465, 88] width 30 height 15
type input "2780"
type input "80"
type input "350"
type input "25"
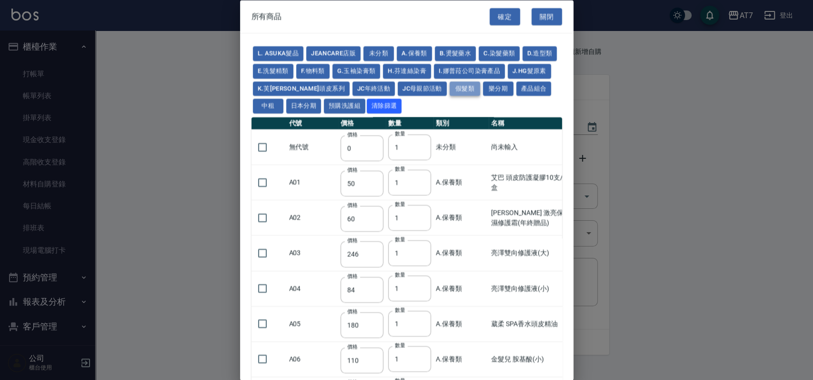
type input "400"
type input "100"
type input "880"
type input "930"
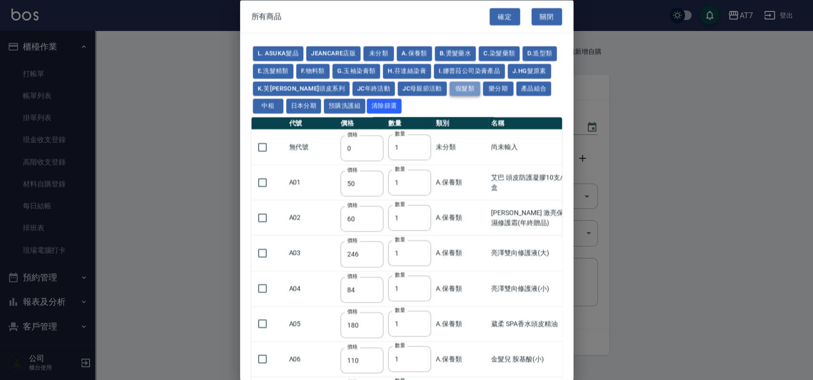
type input "980"
type input "1030"
type input "1130"
type input "1230"
type input "1330"
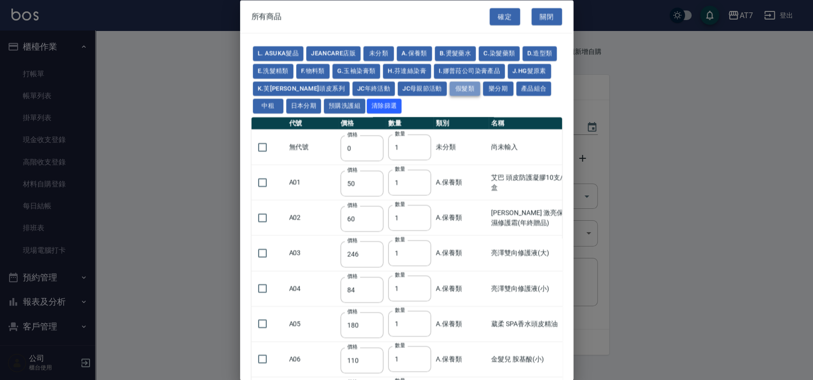
type input "1780"
type input "1980"
type input "2180"
type input "2380"
type input "2580"
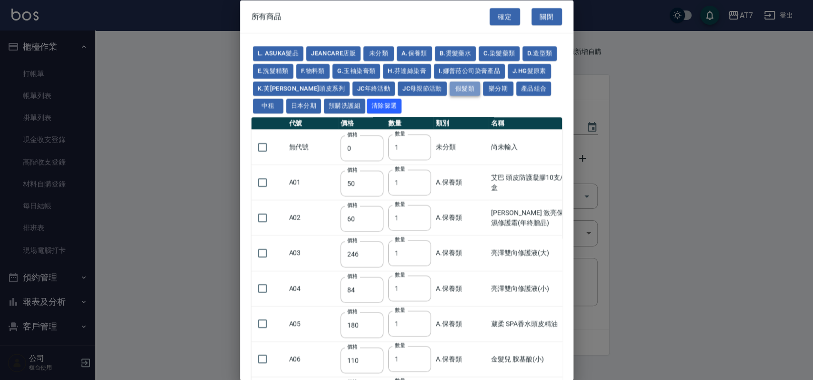
type input "2780"
type input "2980"
type input "1030"
type input "1080"
type input "1130"
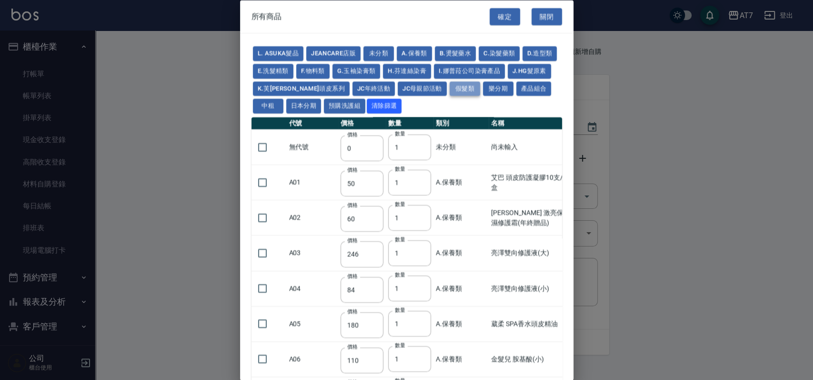
type input "1230"
type input "1280"
type input "1380"
type input "2180"
type input "2380"
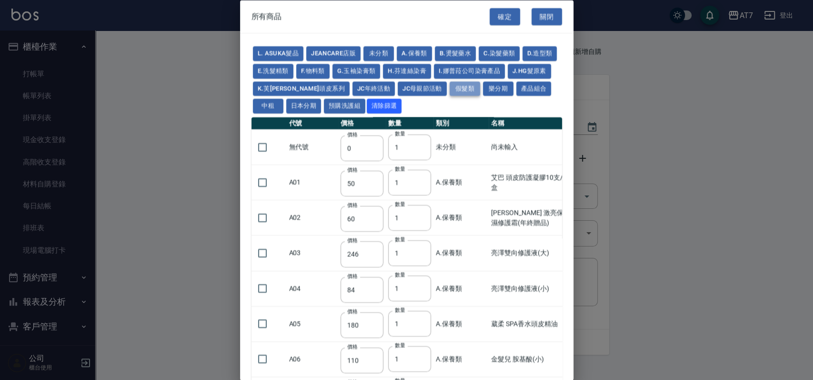
type input "2580"
type input "2780"
type input "2980"
type input "730"
type input "780"
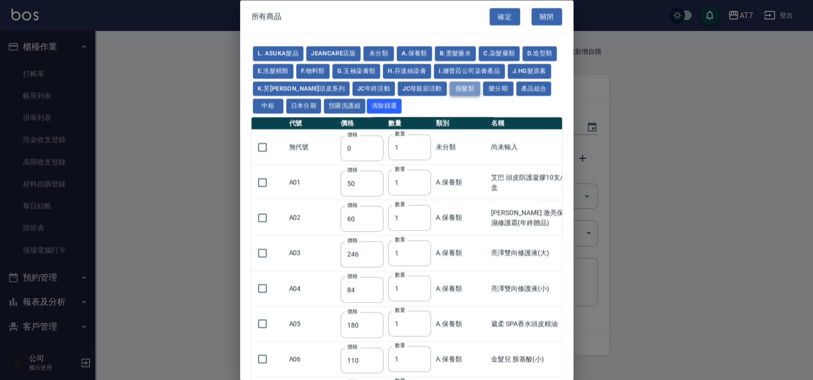
type input "830"
type input "930"
type input "980"
type input "560"
type input "775"
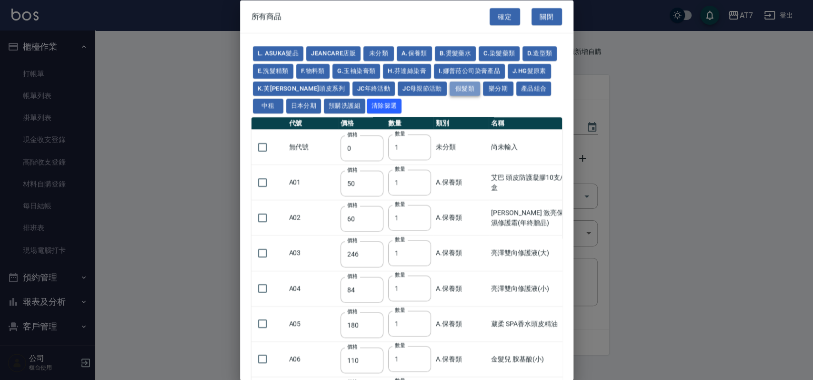
type input "580"
type input "2230"
type input "1180"
type input "1030"
type input "1080"
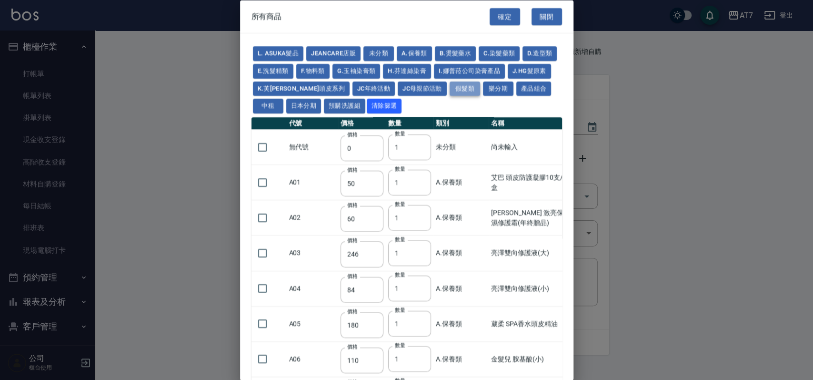
type input "1130"
type input "1180"
type input "1230"
type input "2130"
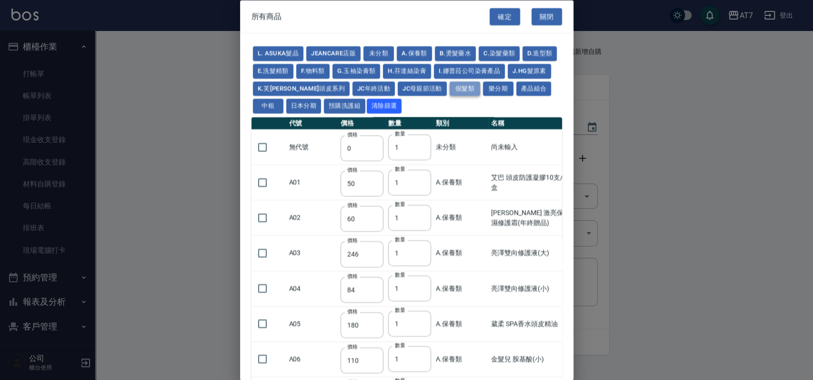
type input "2330"
type input "2530"
type input "930"
type input "170"
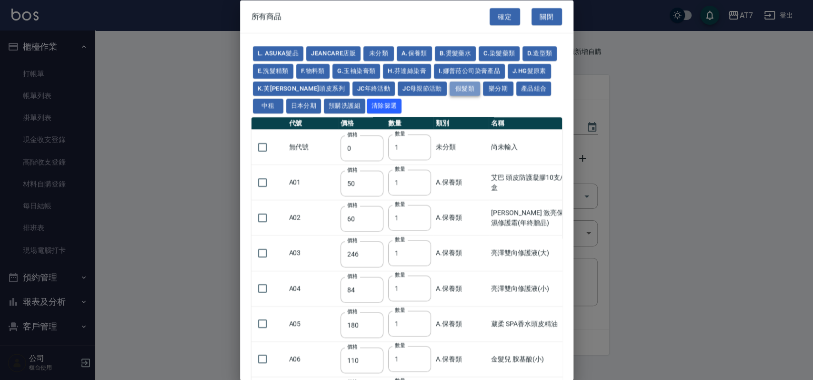
type input "170"
type input "1380"
type input "1530"
type input "1680"
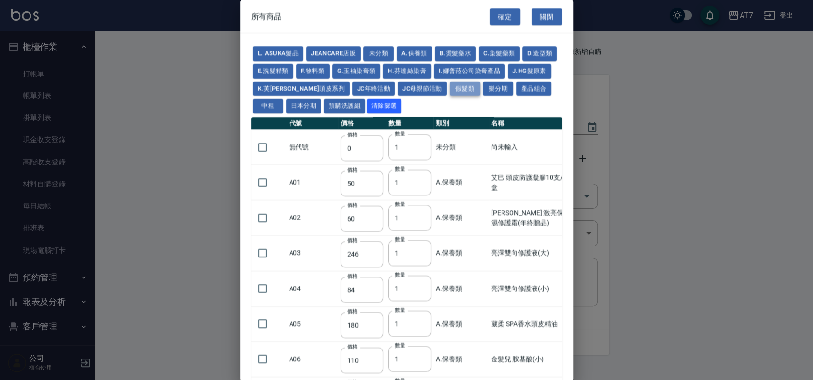
type input "1830"
type input "1980"
type input "2130"
type input "1930"
type input "2730"
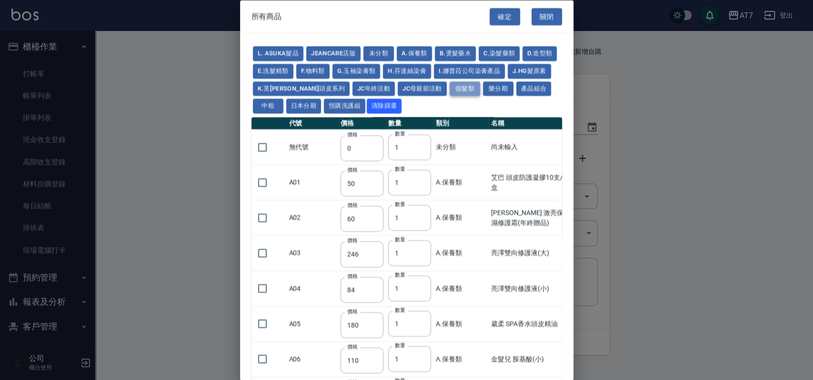
type input "2780"
type input "2980"
type input "2380"
type input "2580"
type input "2780"
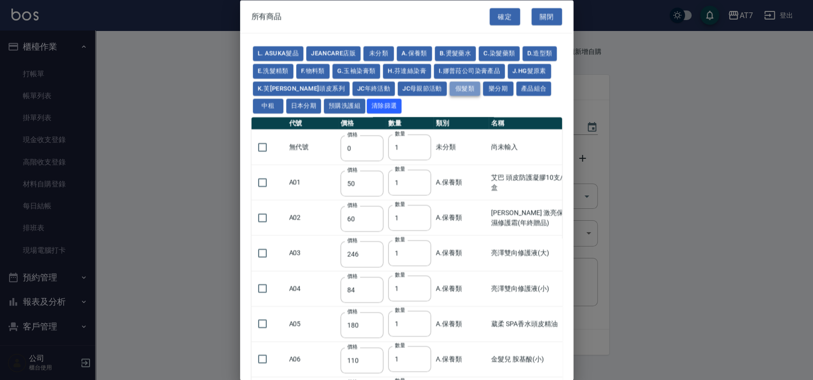
type input "2980"
type input "3180"
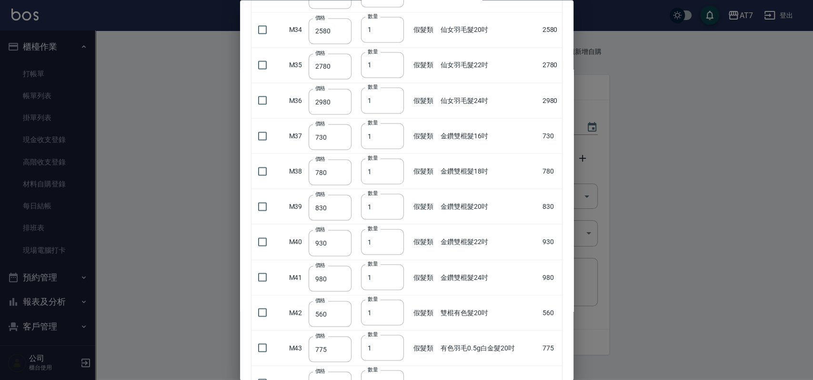
scroll to position [1143, 0]
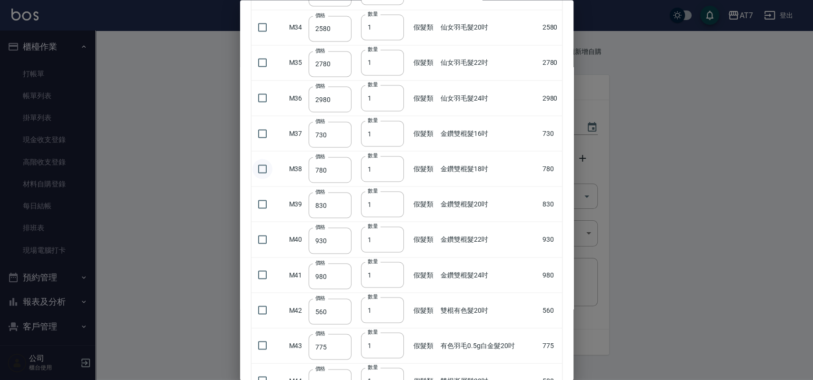
click at [259, 165] on input "checkbox" at bounding box center [262, 169] width 20 height 20
checkbox input "true"
click at [391, 165] on input "2" at bounding box center [382, 169] width 43 height 26
type input "3"
click at [391, 165] on input "3" at bounding box center [382, 169] width 43 height 26
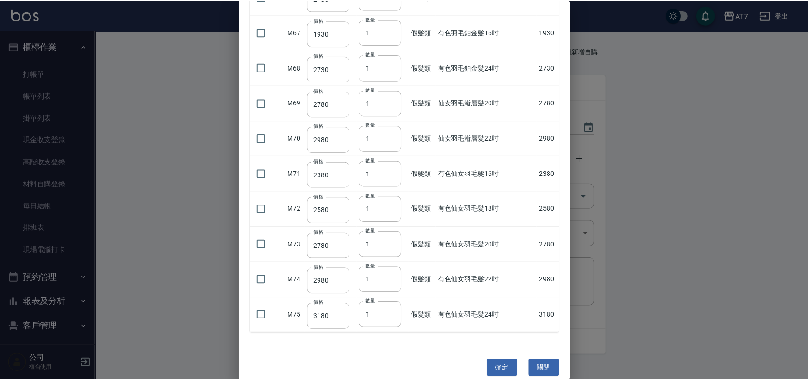
scroll to position [2311, 0]
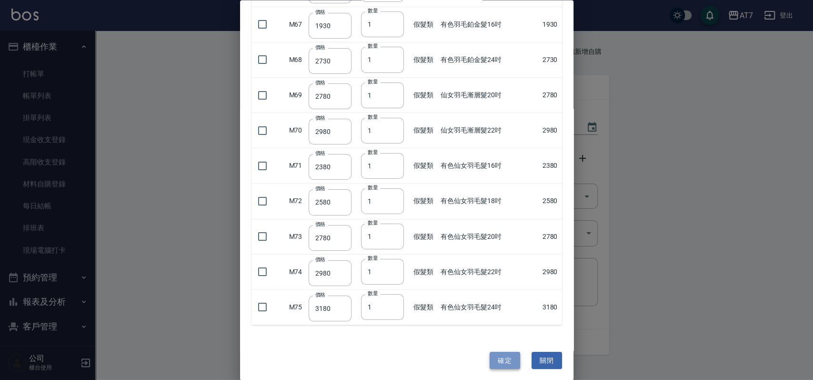
click at [494, 356] on button "確定" at bounding box center [505, 360] width 30 height 18
type input "金鑽雙棍髮18吋"
type input "780"
type input "3"
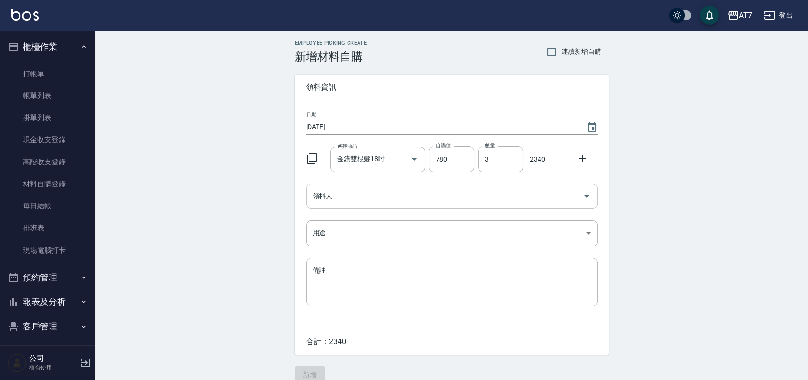
click at [533, 197] on input "領料人" at bounding box center [444, 196] width 269 height 17
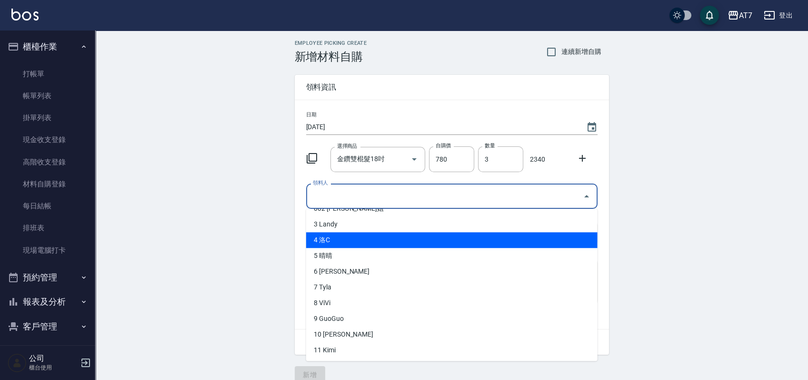
scroll to position [63, 0]
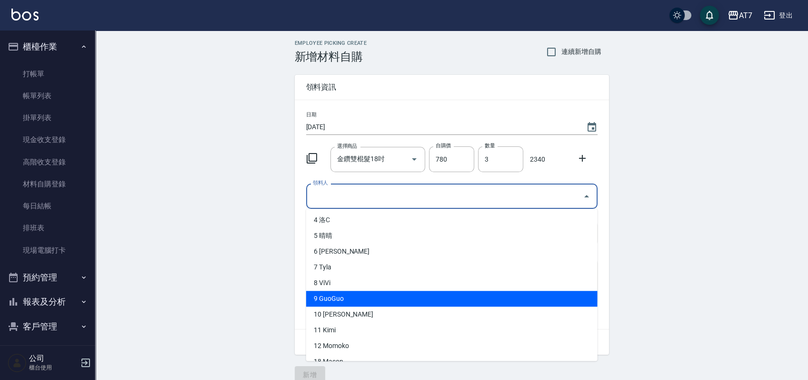
click at [409, 303] on li "9 GuoGuo" at bounding box center [451, 298] width 291 height 16
type input "GuoGuo"
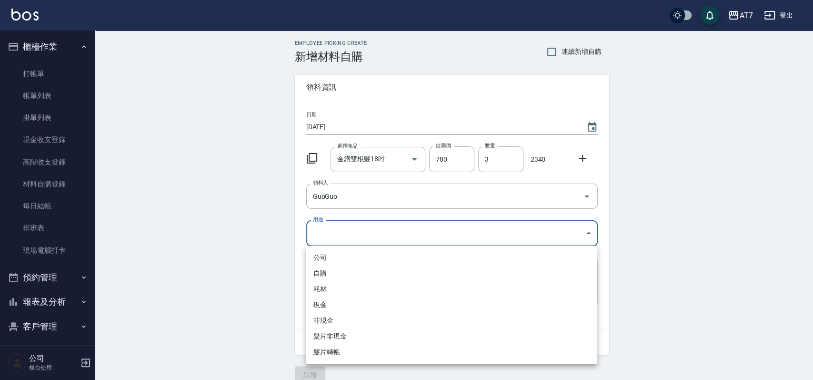
click at [490, 230] on body "AT7 登出 櫃檯作業 打帳單 帳單列表 掛單列表 現金收支登錄 高階收支登錄 材料自購登錄 每日結帳 排班表 現場電腦打卡 預約管理 預約管理 單日預約紀錄…" at bounding box center [406, 196] width 813 height 392
click at [393, 299] on li "現金" at bounding box center [451, 305] width 291 height 16
type input "現金"
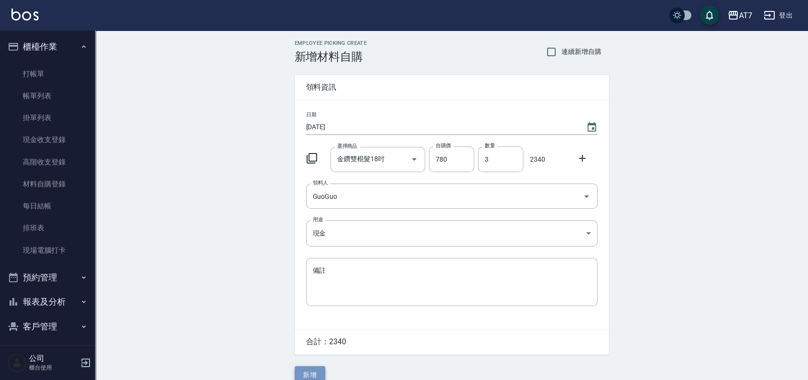
click at [316, 370] on button "新增" at bounding box center [310, 375] width 30 height 18
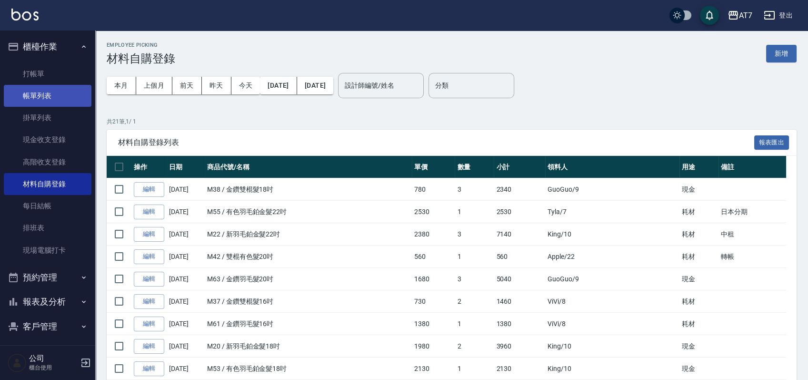
click at [53, 95] on link "帳單列表" at bounding box center [48, 96] width 88 height 22
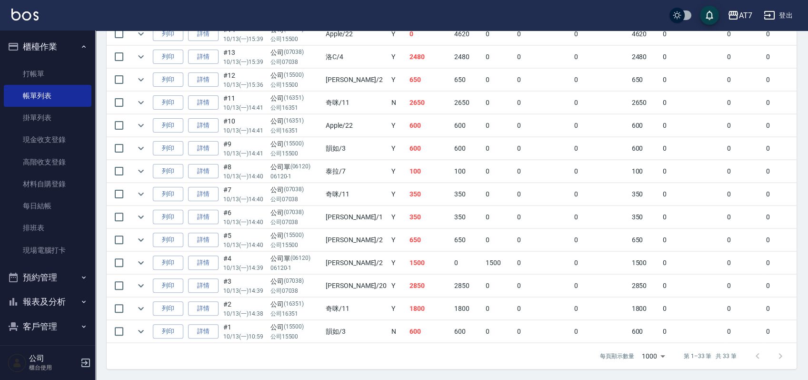
scroll to position [705, 0]
click at [57, 207] on link "每日結帳" at bounding box center [48, 206] width 88 height 22
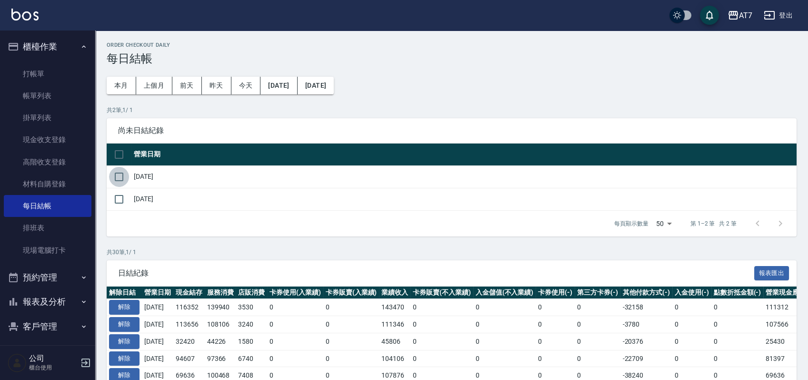
click at [122, 175] on input "checkbox" at bounding box center [119, 177] width 20 height 20
checkbox input "true"
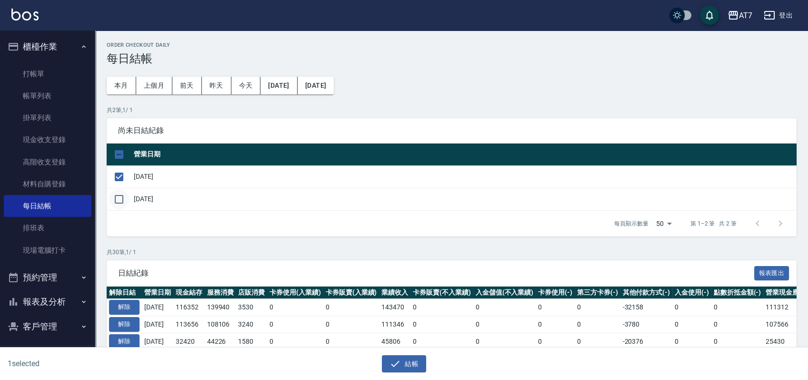
click at [118, 200] on input "checkbox" at bounding box center [119, 199] width 20 height 20
checkbox input "true"
click at [402, 362] on button "結帳" at bounding box center [404, 364] width 44 height 18
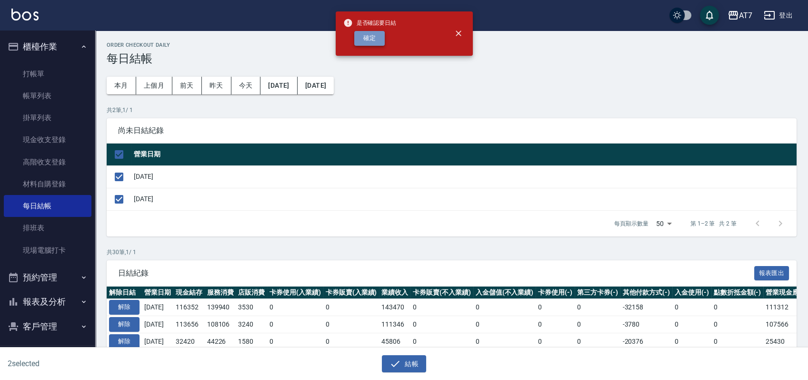
click at [375, 40] on button "確定" at bounding box center [369, 38] width 30 height 15
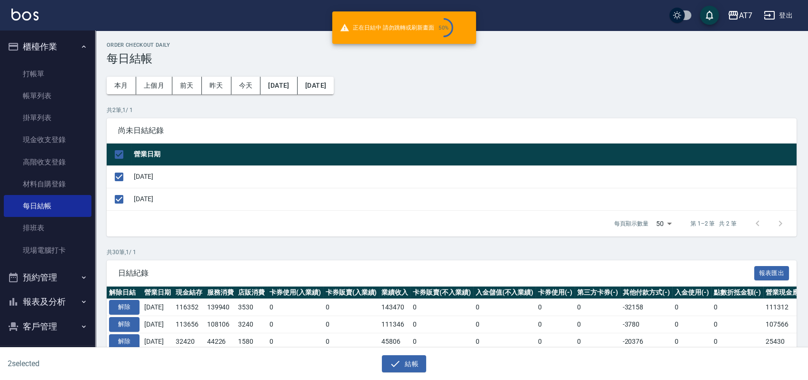
checkbox input "false"
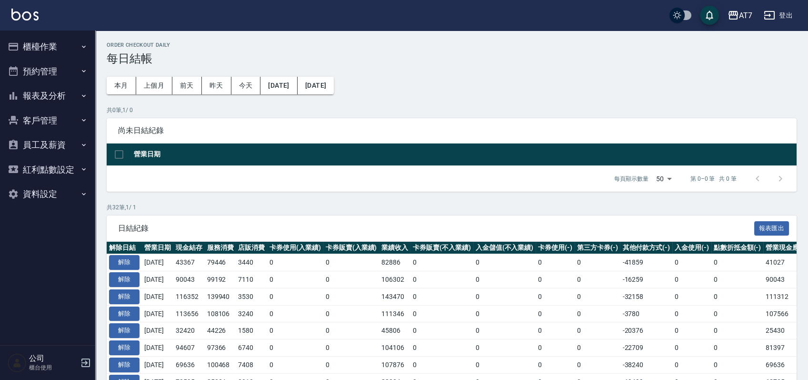
click at [56, 95] on button "報表及分析" at bounding box center [48, 95] width 88 height 25
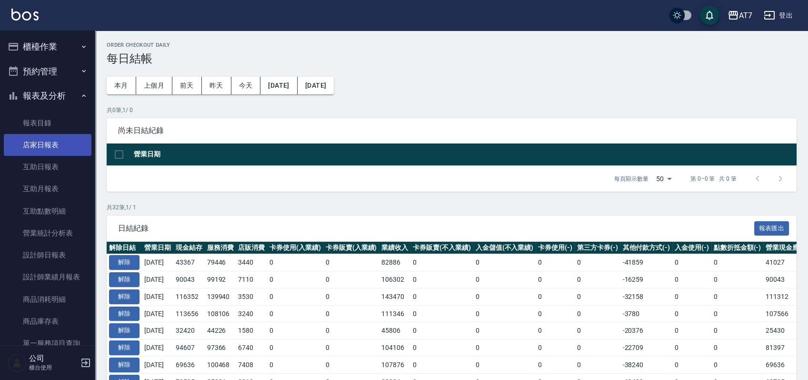
click at [65, 144] on link "店家日報表" at bounding box center [48, 145] width 88 height 22
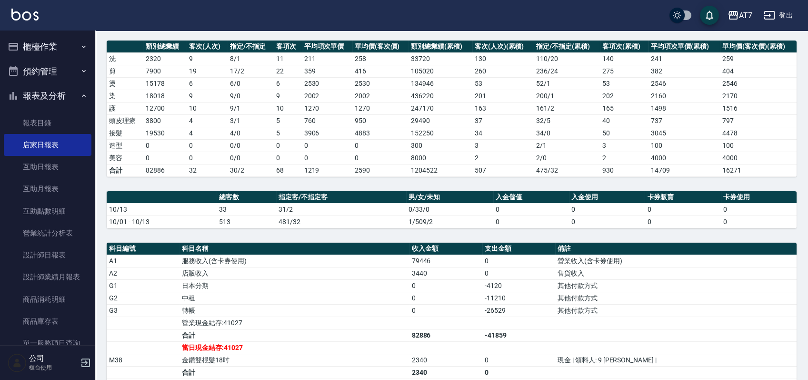
scroll to position [190, 0]
